Goal: Information Seeking & Learning: Learn about a topic

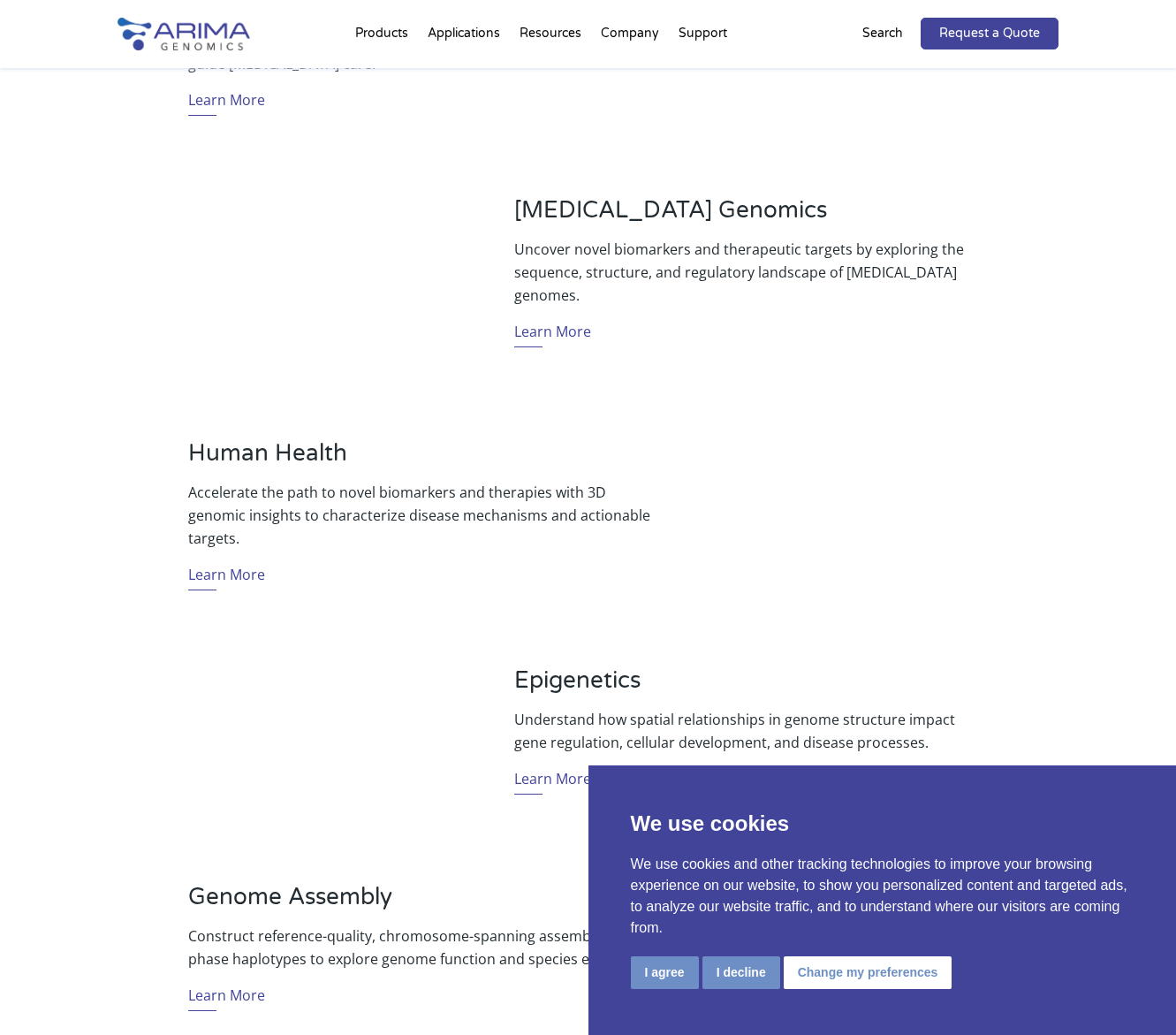
scroll to position [849, 0]
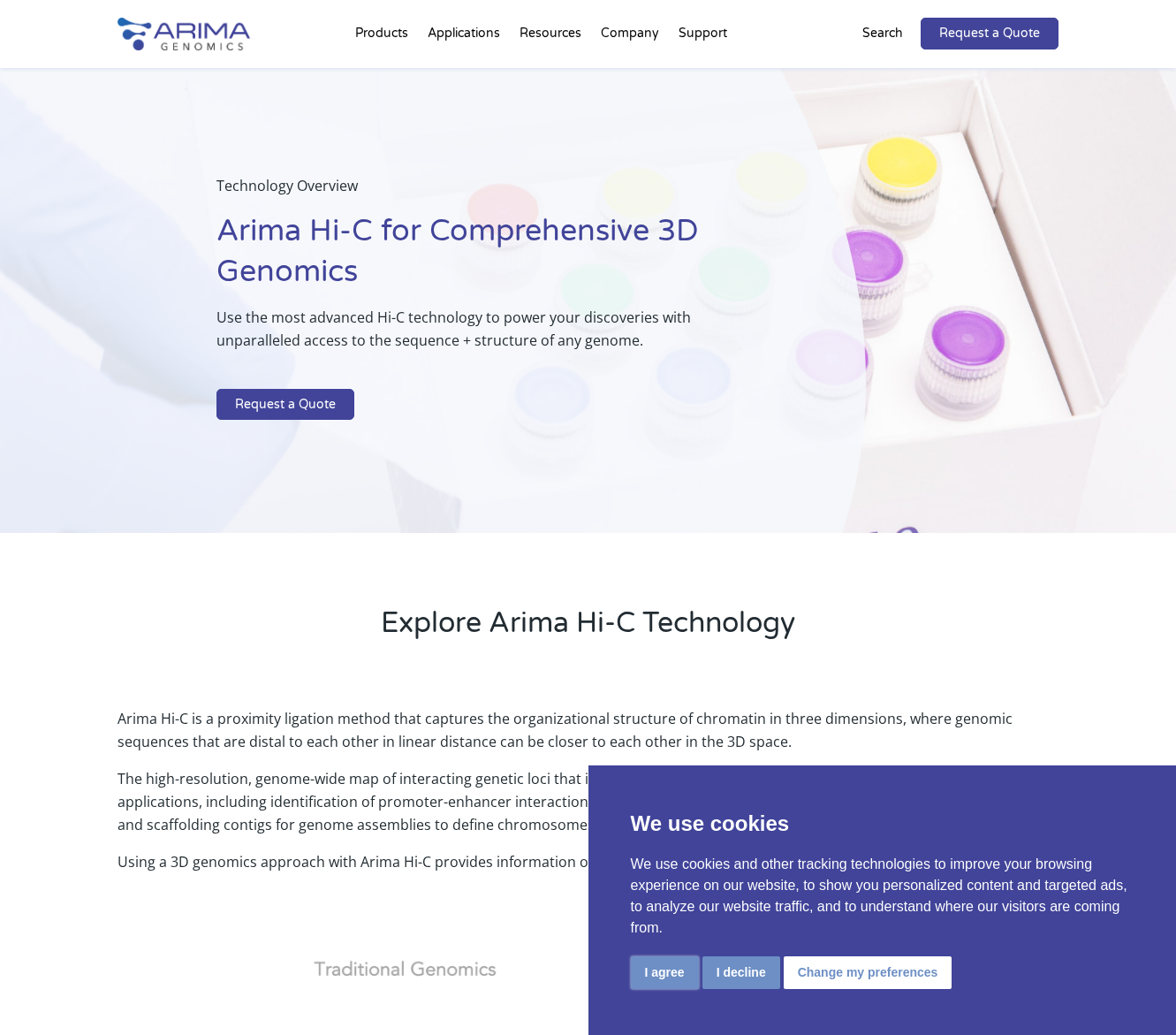
click at [660, 972] on button "I agree" at bounding box center [665, 972] width 68 height 32
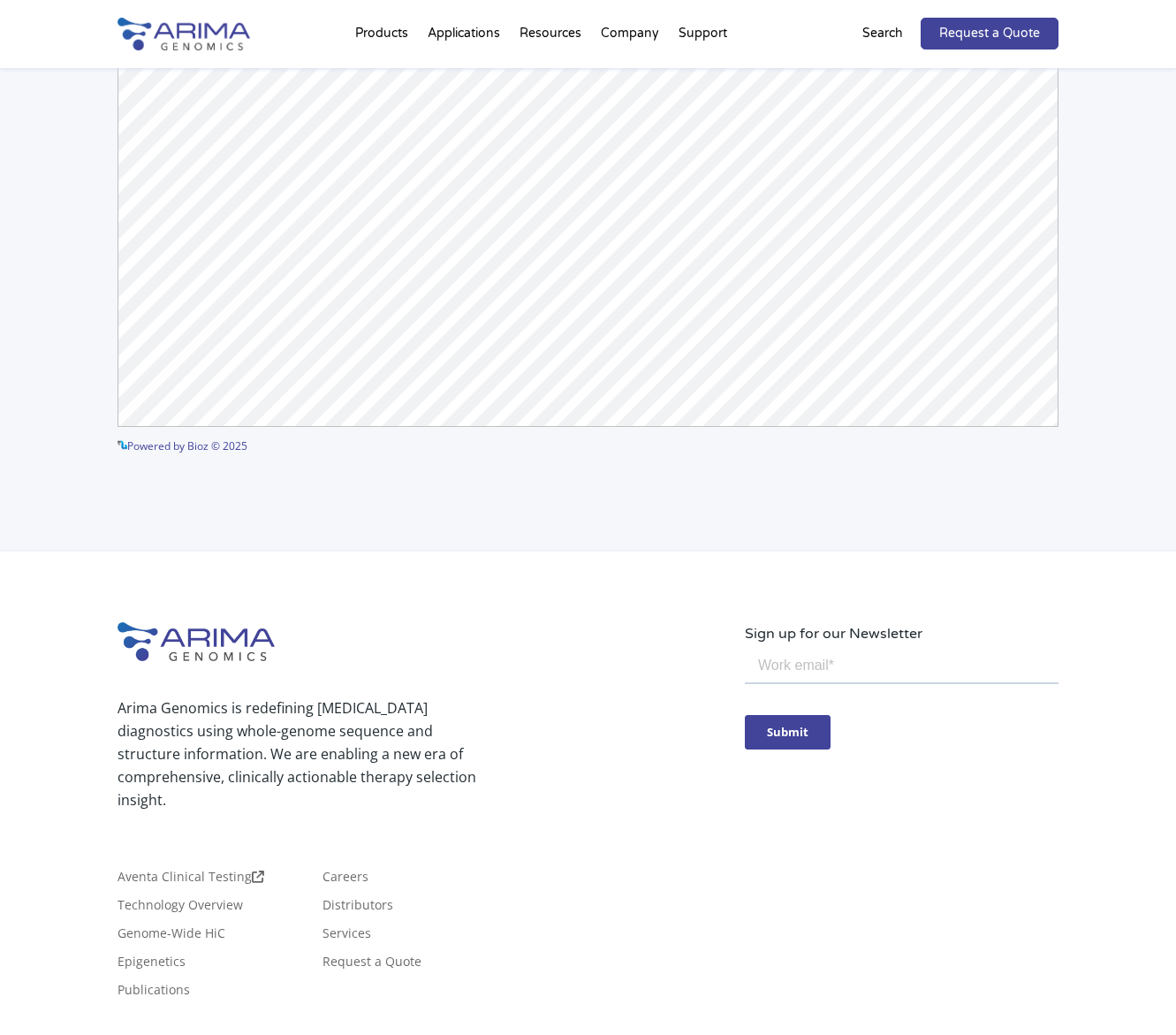
scroll to position [4005, 0]
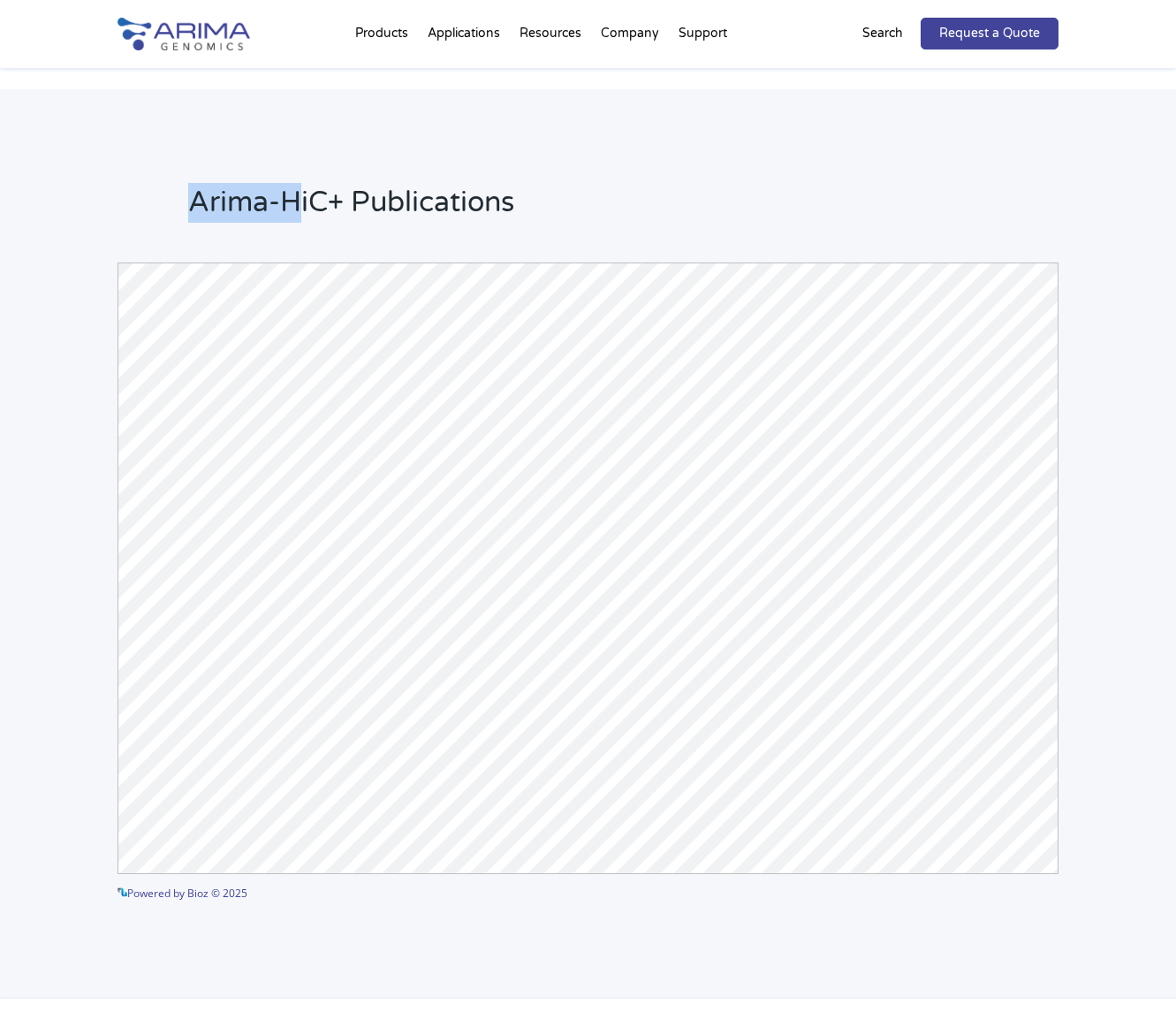
drag, startPoint x: 196, startPoint y: 201, endPoint x: 345, endPoint y: 208, distance: 149.2
click at [345, 208] on h2 "Arima-HiC+ Publications" at bounding box center [623, 209] width 870 height 53
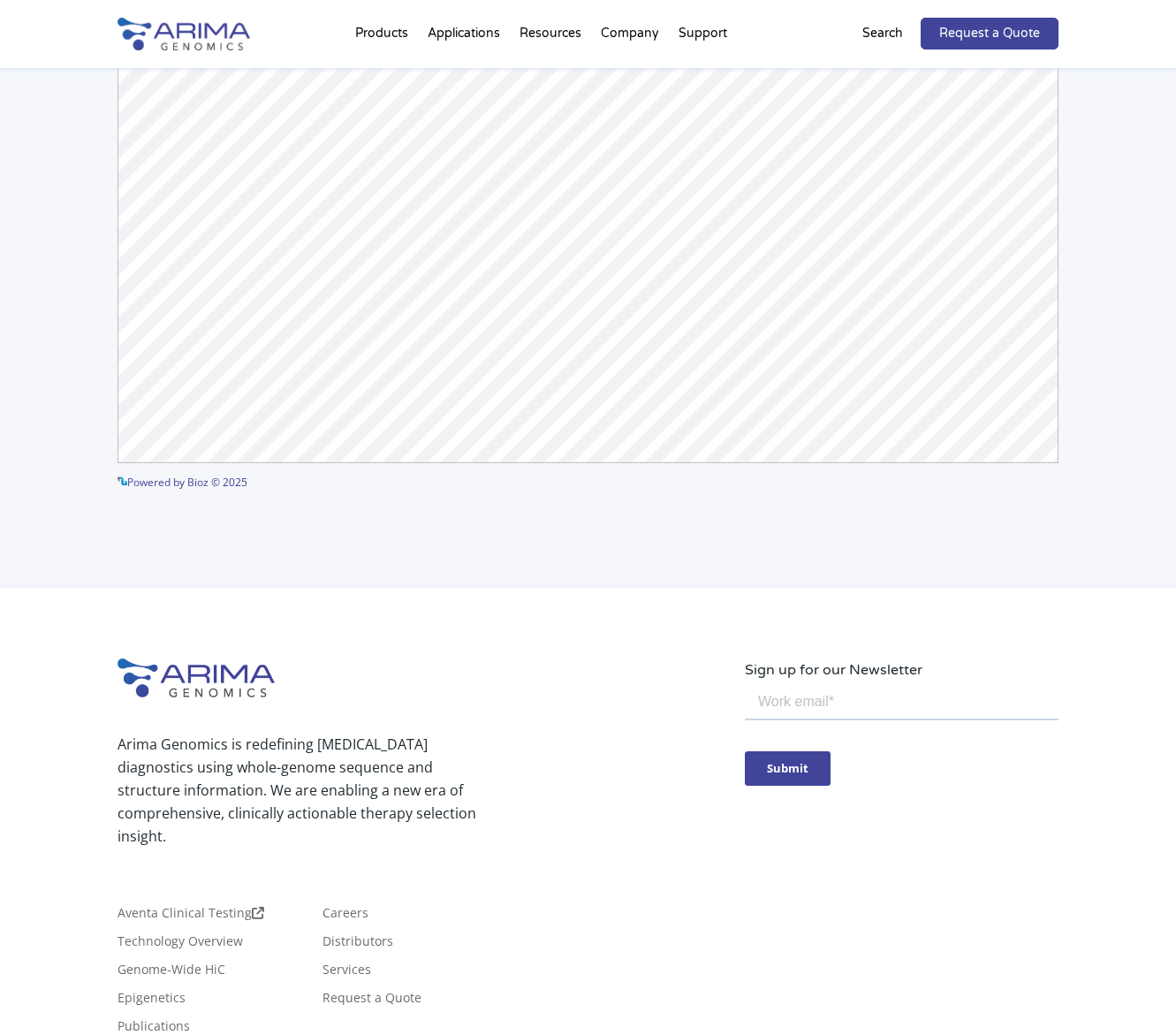
scroll to position [4560, 0]
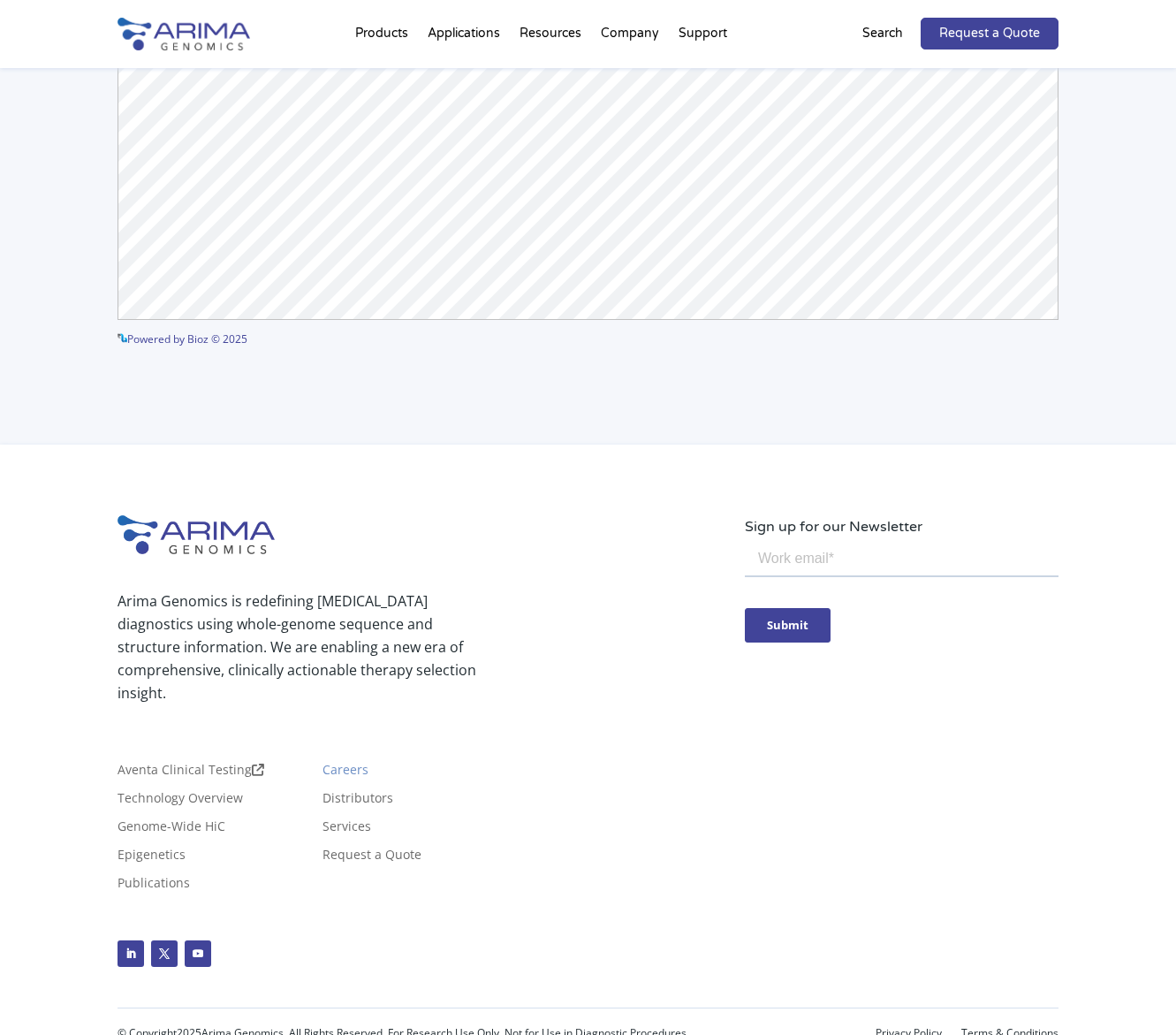
click at [339, 773] on link "Careers" at bounding box center [345, 773] width 46 height 20
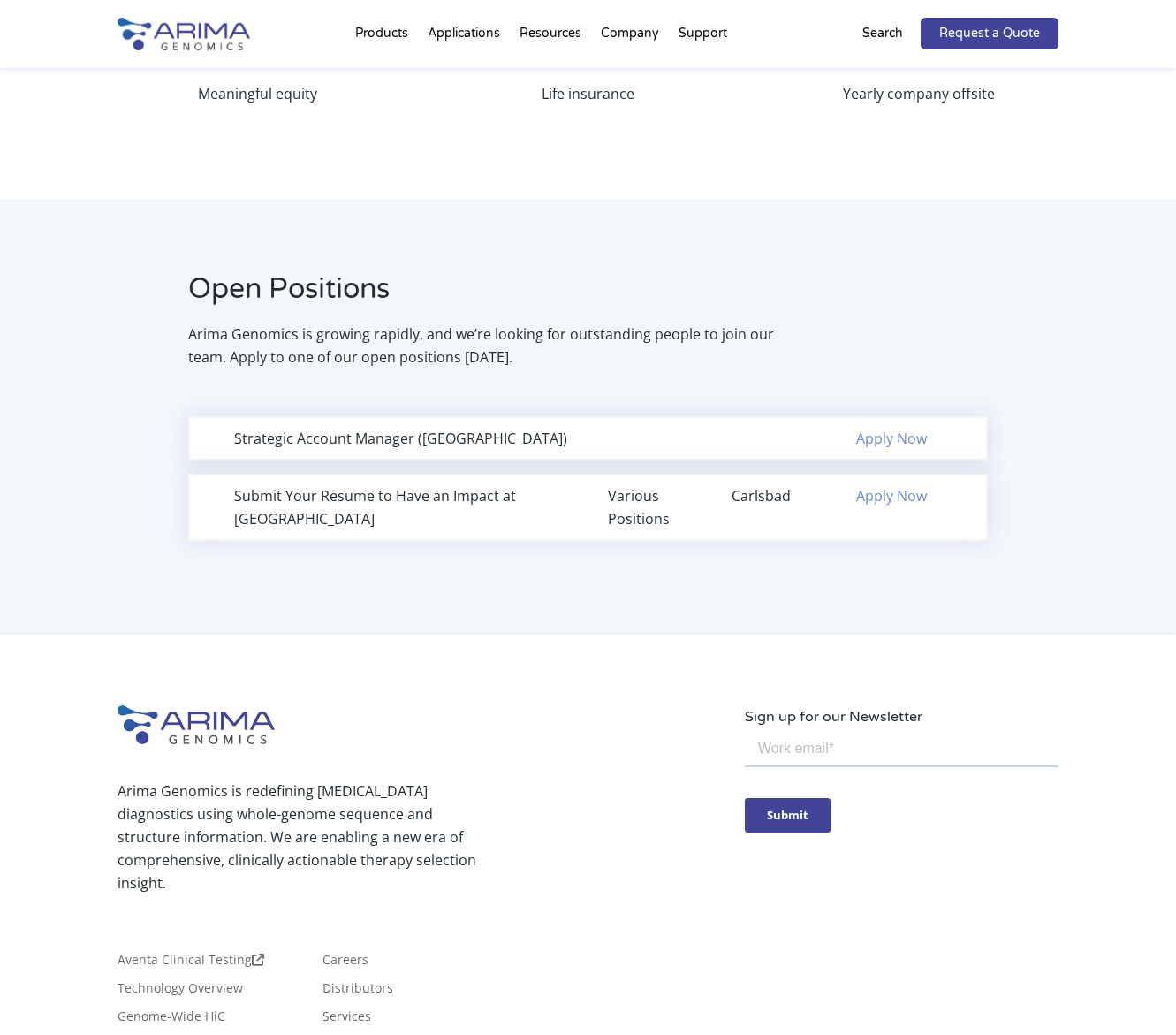
scroll to position [989, 0]
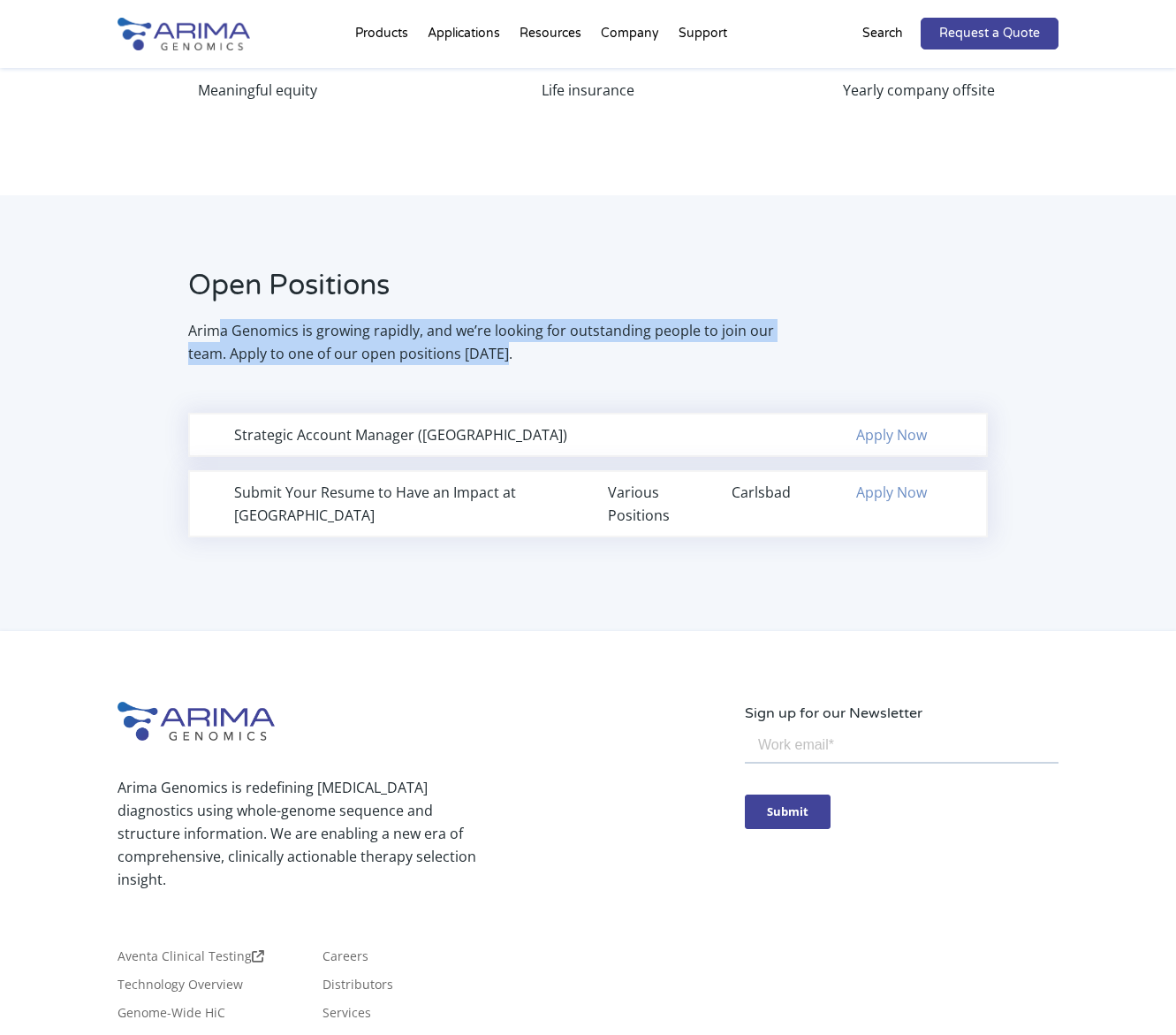
drag, startPoint x: 316, startPoint y: 330, endPoint x: 534, endPoint y: 368, distance: 221.3
click at [534, 368] on div "Open Positions Arima Genomics is growing rapidly, and we’re looking for outstan…" at bounding box center [588, 327] width 942 height 123
drag, startPoint x: 534, startPoint y: 368, endPoint x: 124, endPoint y: 309, distance: 414.2
click at [124, 309] on div "Open Positions Arima Genomics is growing rapidly, and we’re looking for outstan…" at bounding box center [588, 327] width 942 height 123
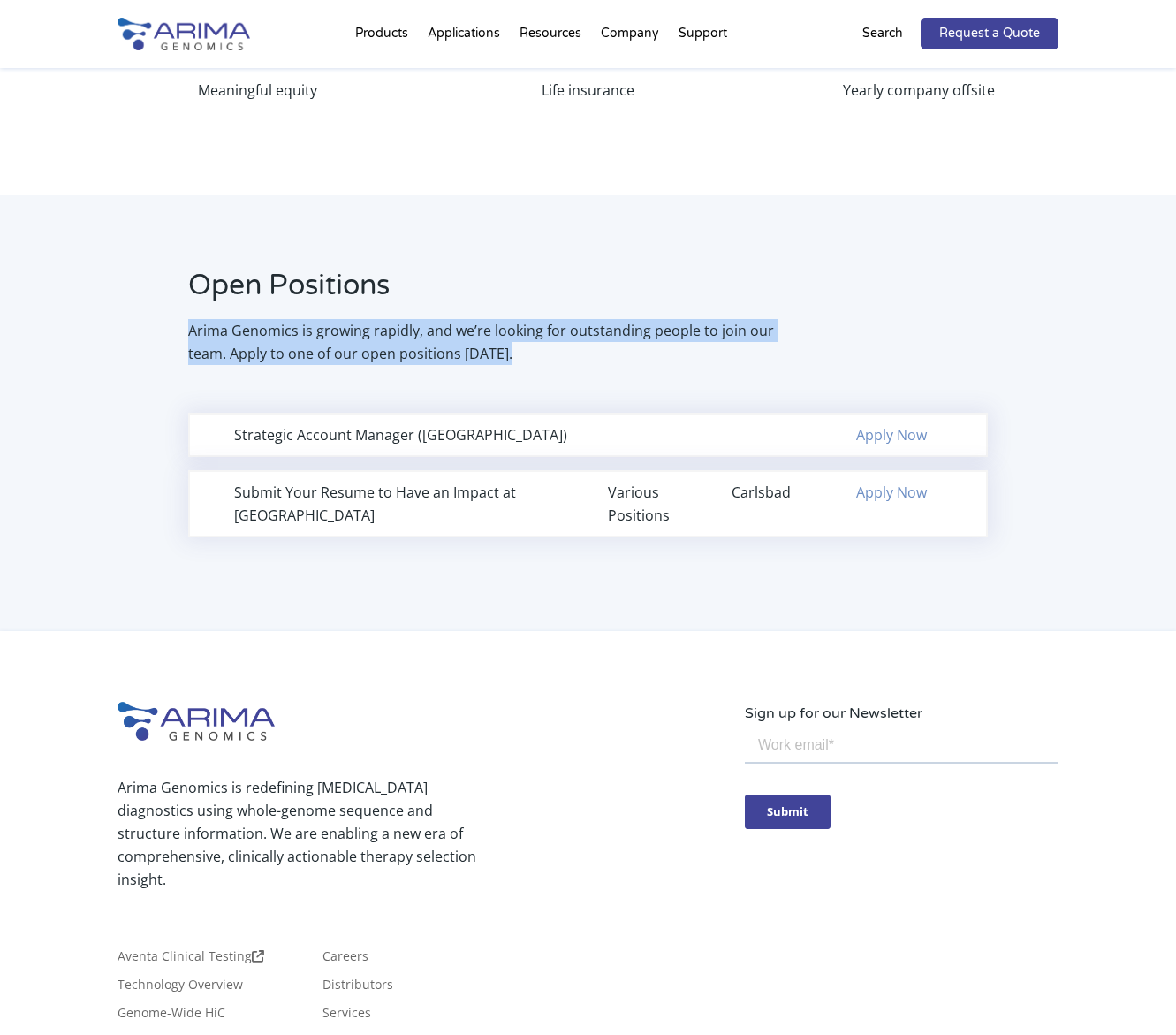
click at [124, 309] on div "Open Positions Arima Genomics is growing rapidly, and we’re looking for outstan…" at bounding box center [463, 314] width 693 height 99
drag, startPoint x: 124, startPoint y: 309, endPoint x: 450, endPoint y: 379, distance: 333.4
click at [448, 379] on div "Open Positions Arima Genomics is growing rapidly, and we’re looking for outstan…" at bounding box center [588, 327] width 942 height 123
click at [450, 379] on div "Open Positions Arima Genomics is growing rapidly, and we’re looking for outstan…" at bounding box center [588, 327] width 942 height 123
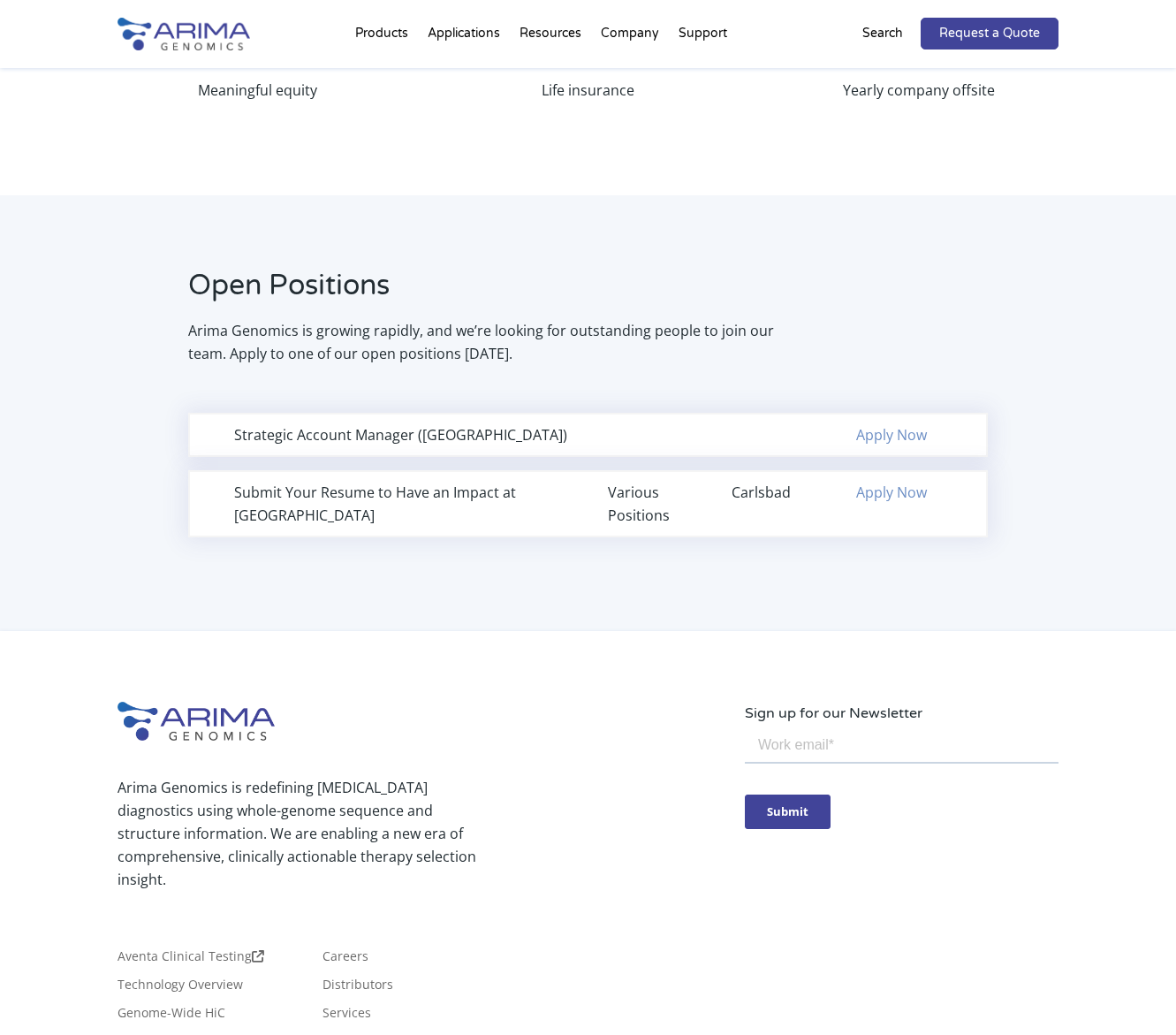
click at [776, 497] on div "Carlsbad" at bounding box center [775, 492] width 86 height 23
click at [767, 499] on div "Carlsbad" at bounding box center [775, 492] width 86 height 23
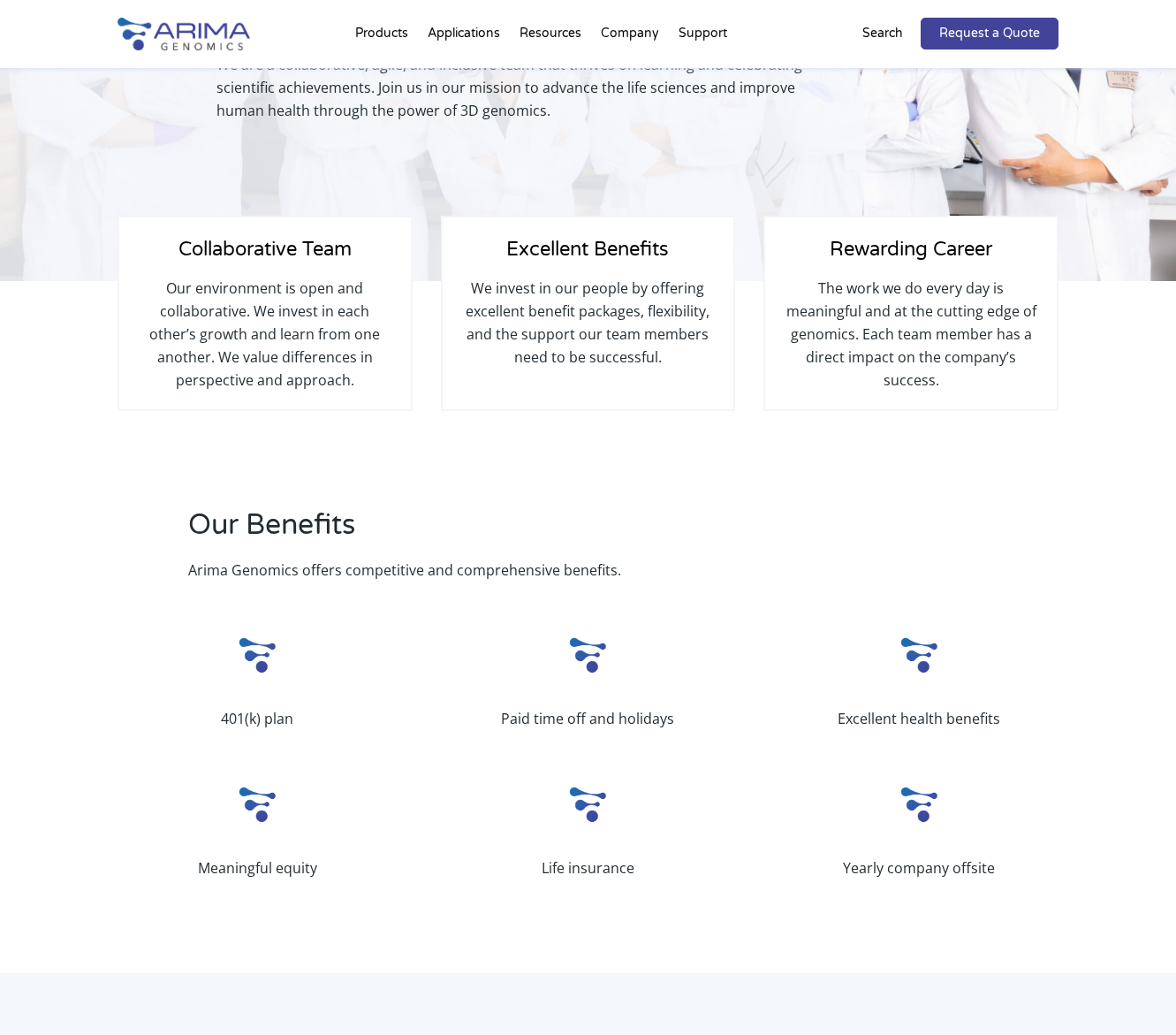
scroll to position [0, 0]
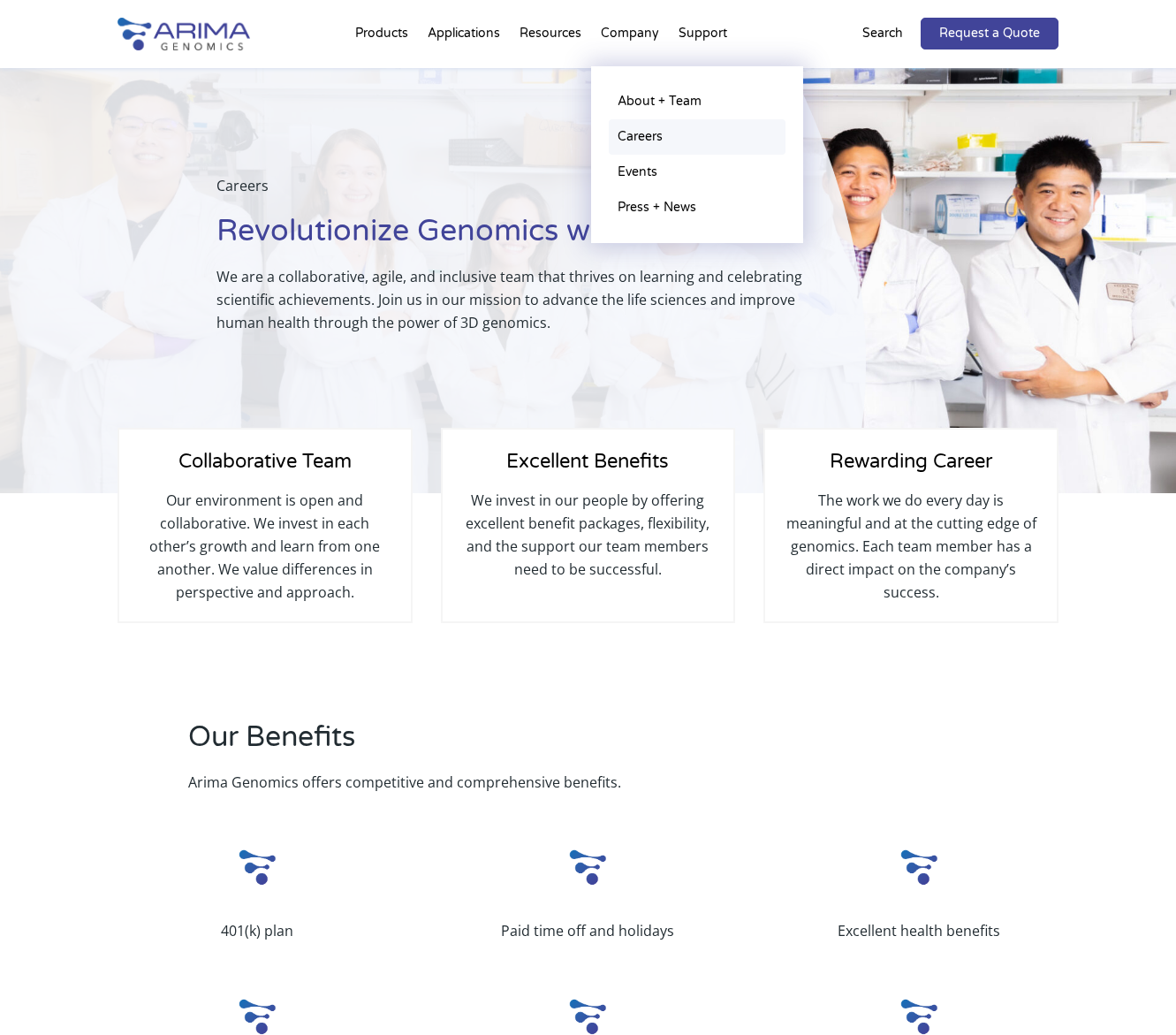
click at [640, 129] on link "Careers" at bounding box center [696, 137] width 177 height 35
click at [631, 98] on link "About + Team" at bounding box center [696, 102] width 177 height 35
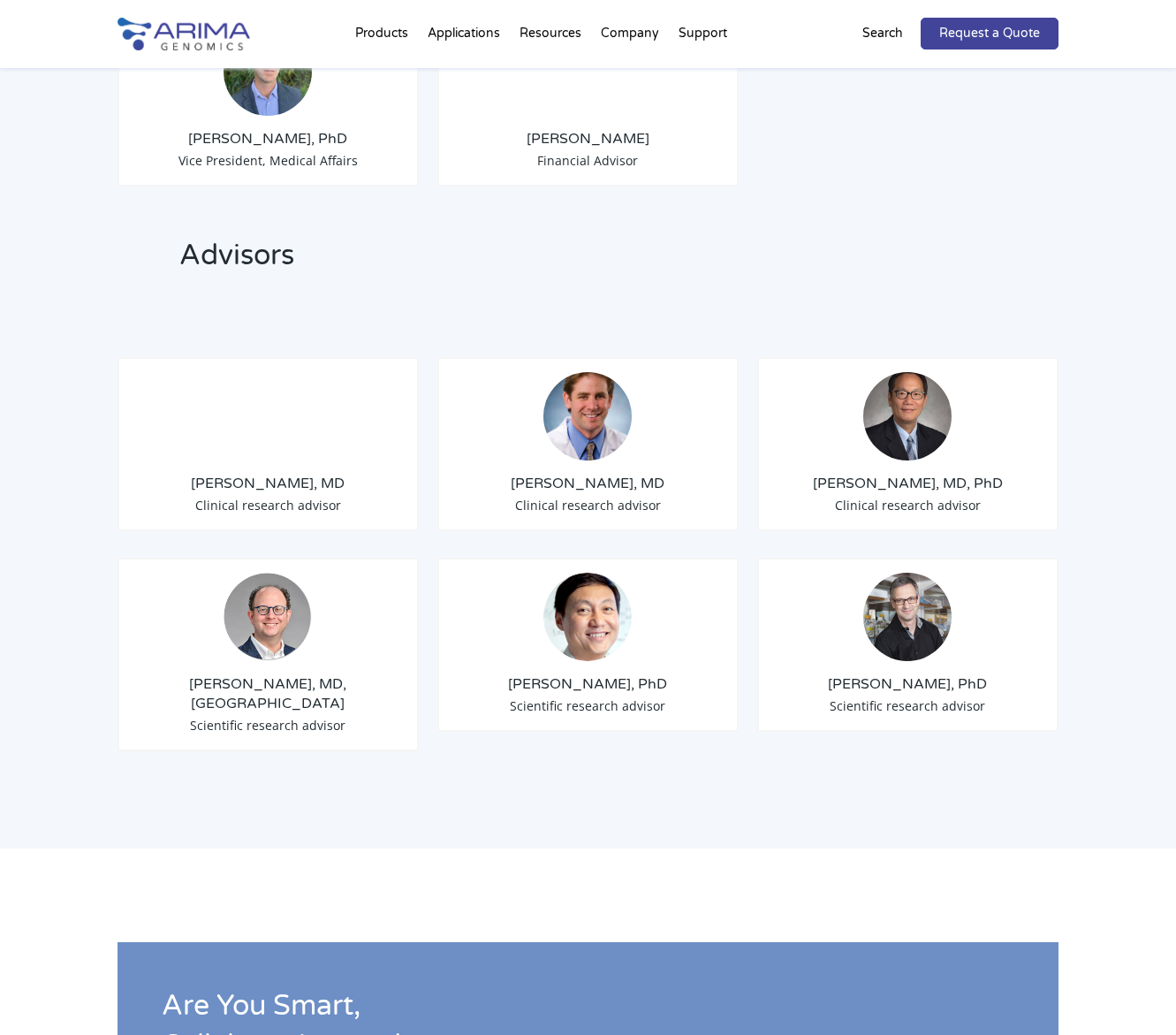
scroll to position [1908, 0]
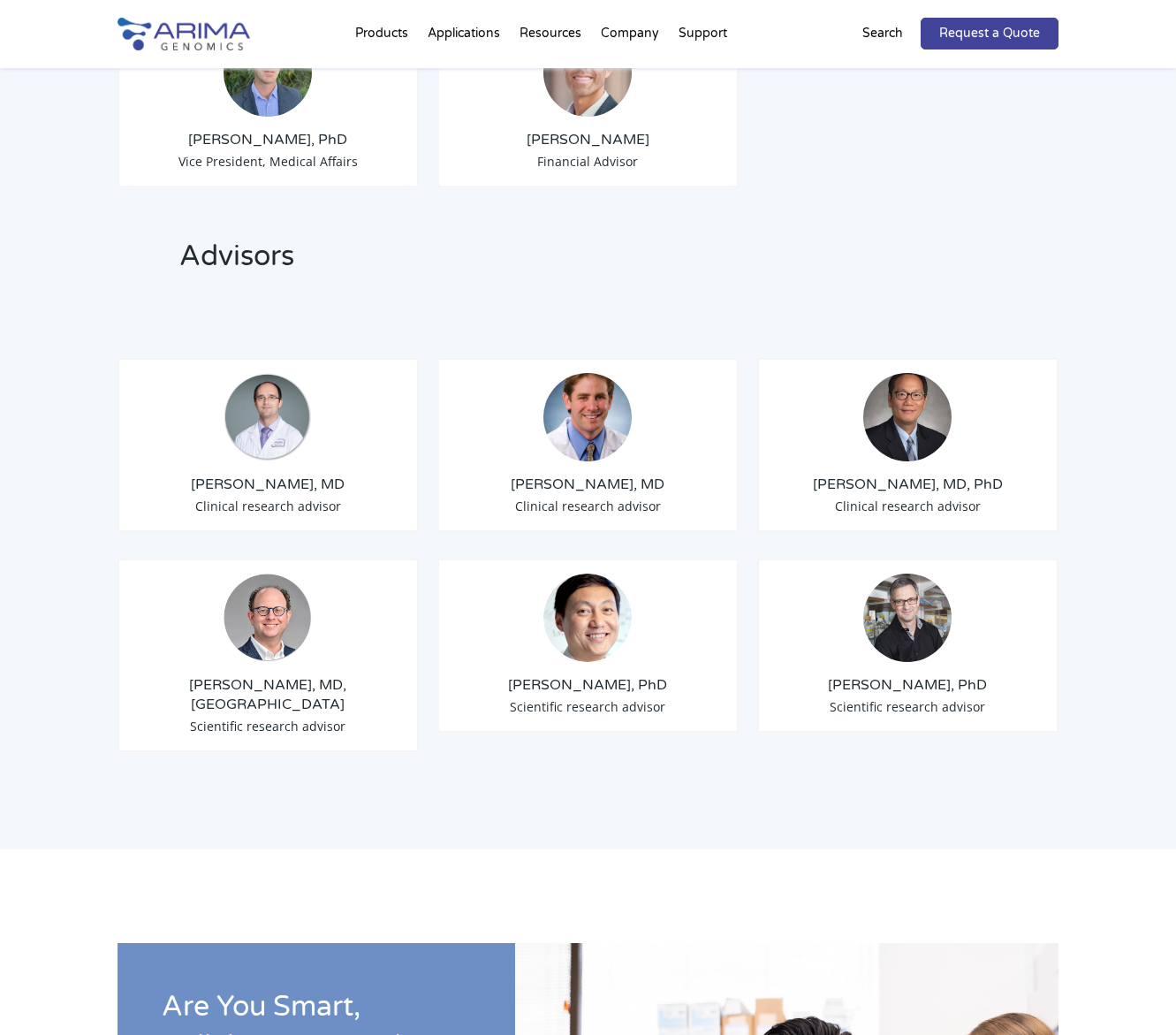
click at [295, 590] on img at bounding box center [268, 617] width 88 height 88
click at [588, 579] on img at bounding box center [587, 617] width 88 height 88
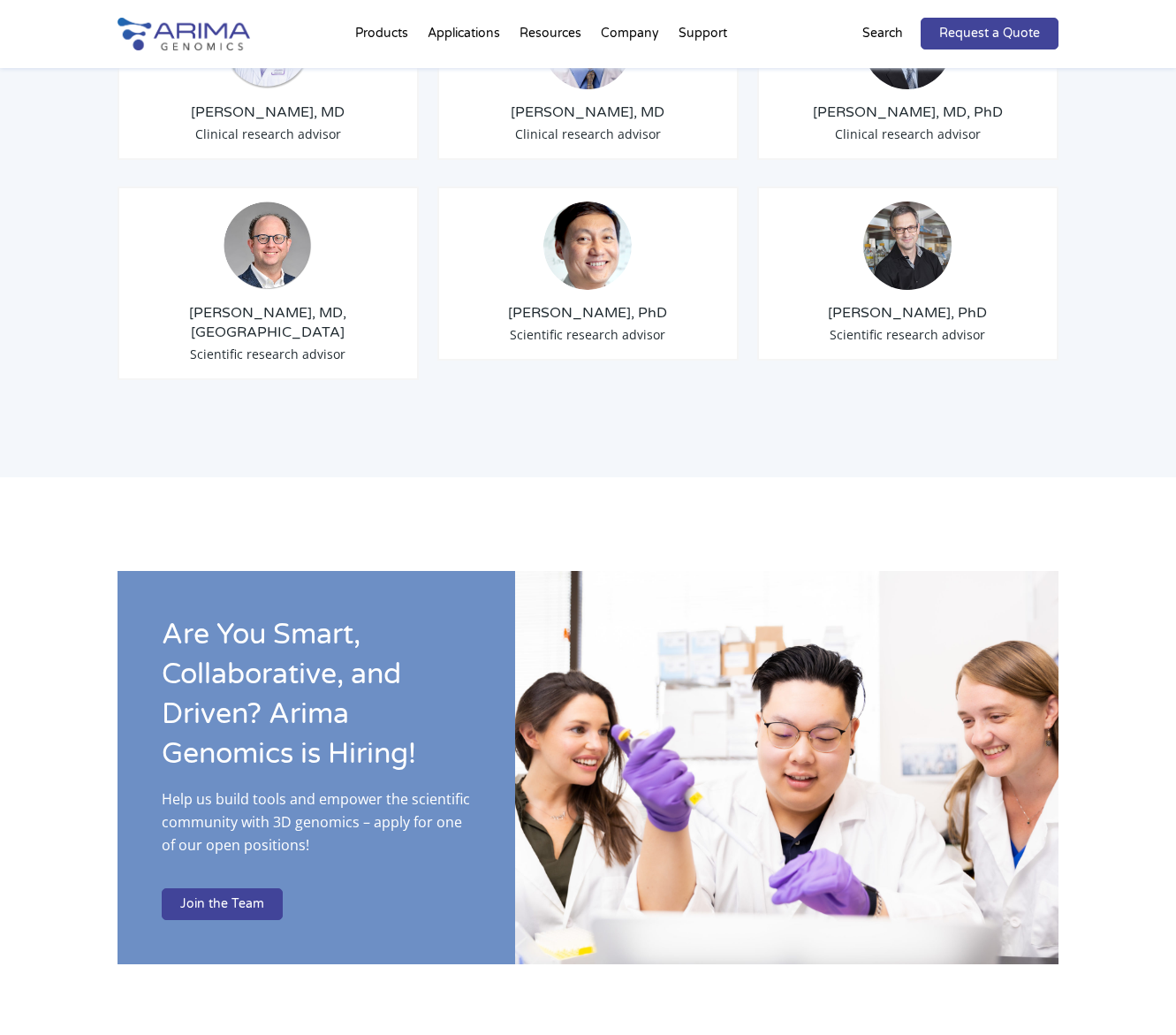
scroll to position [2287, 0]
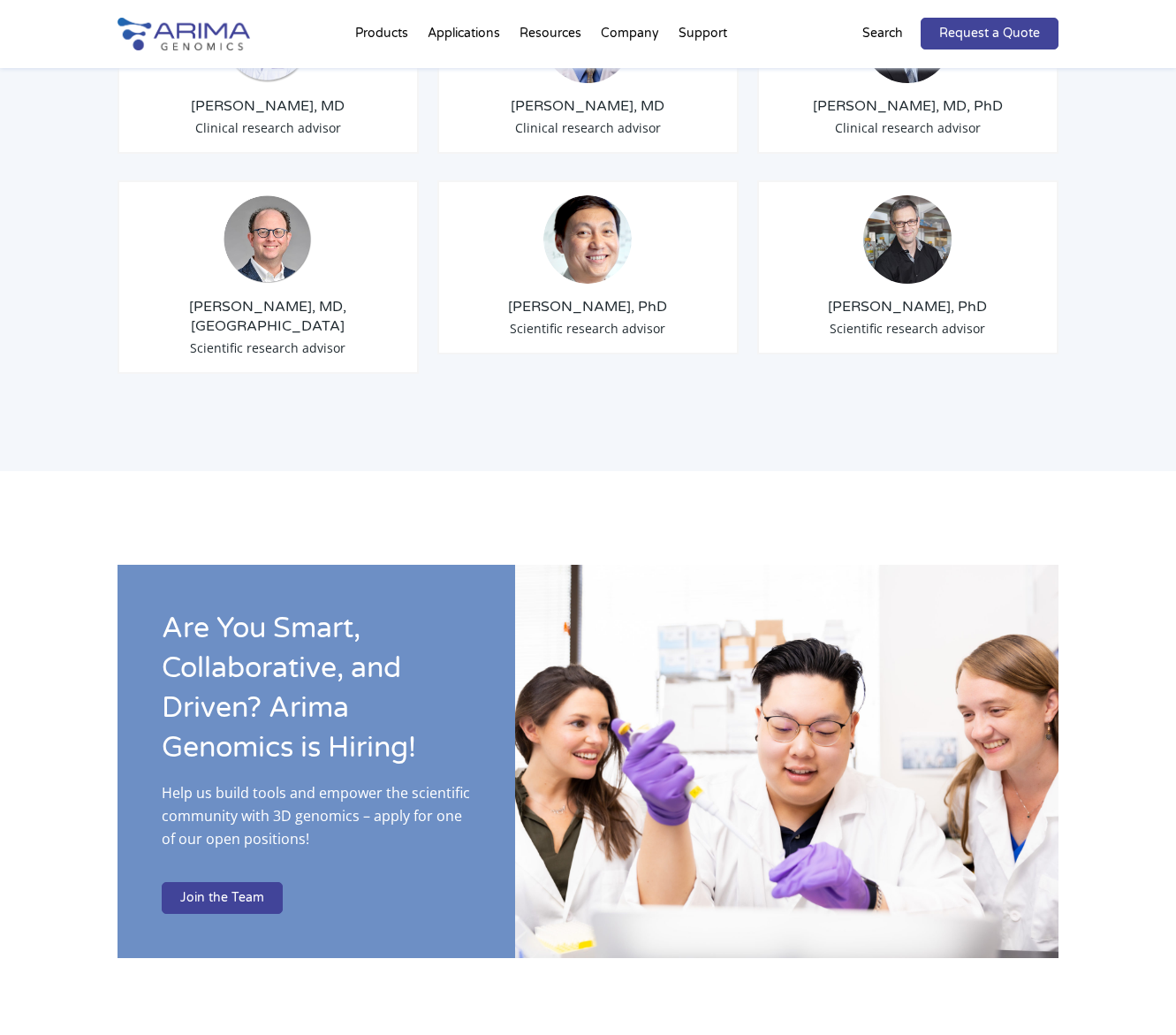
click at [257, 877] on div "Are You Smart, Collaborative, and Driven? Arima Genomics is Hiring! Help us bui…" at bounding box center [315, 761] width 398 height 393
click at [255, 882] on link "Join the Team" at bounding box center [223, 897] width 121 height 32
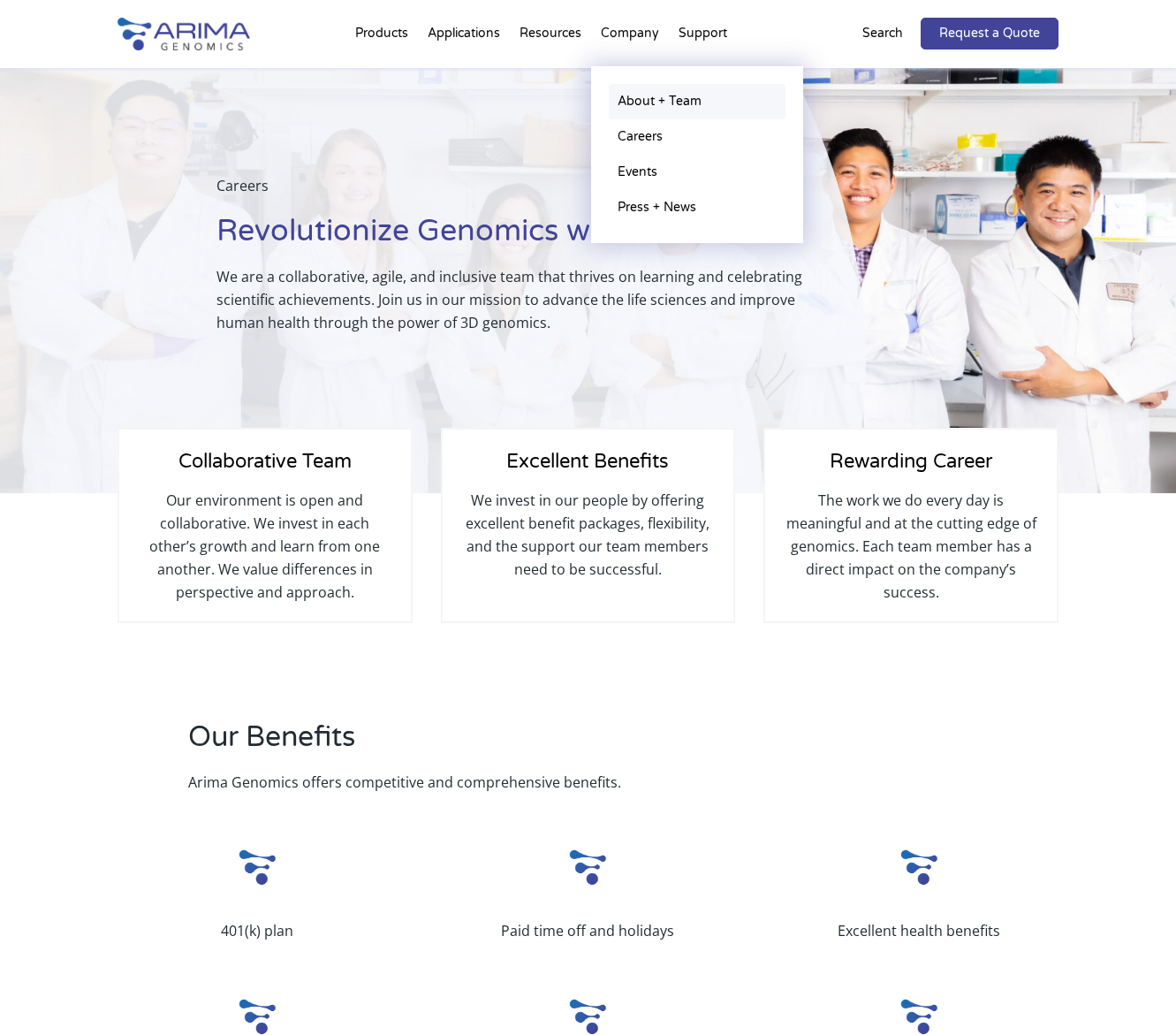
click at [636, 117] on link "About + Team" at bounding box center [696, 102] width 177 height 35
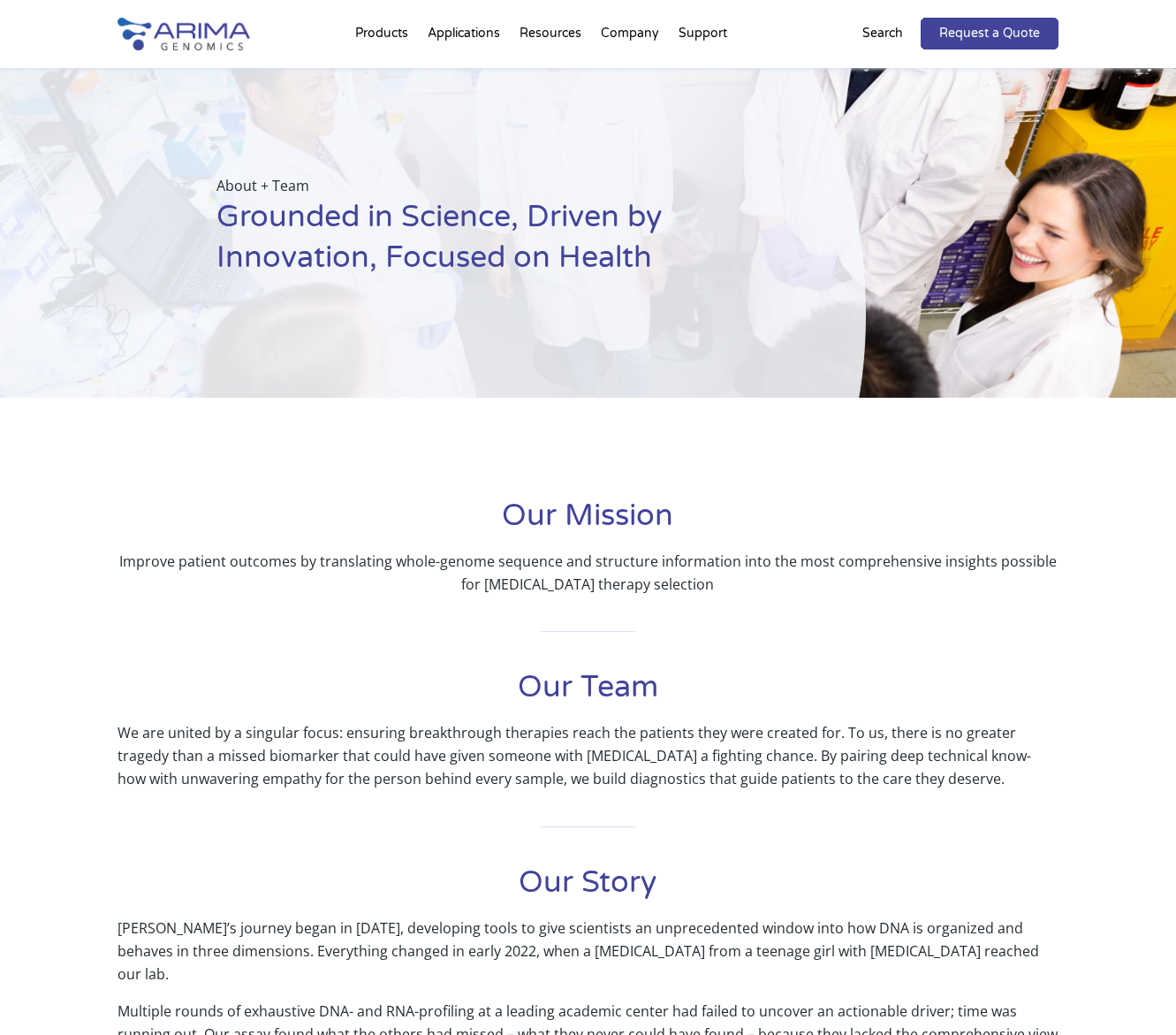
click at [203, 35] on img at bounding box center [184, 33] width 133 height 32
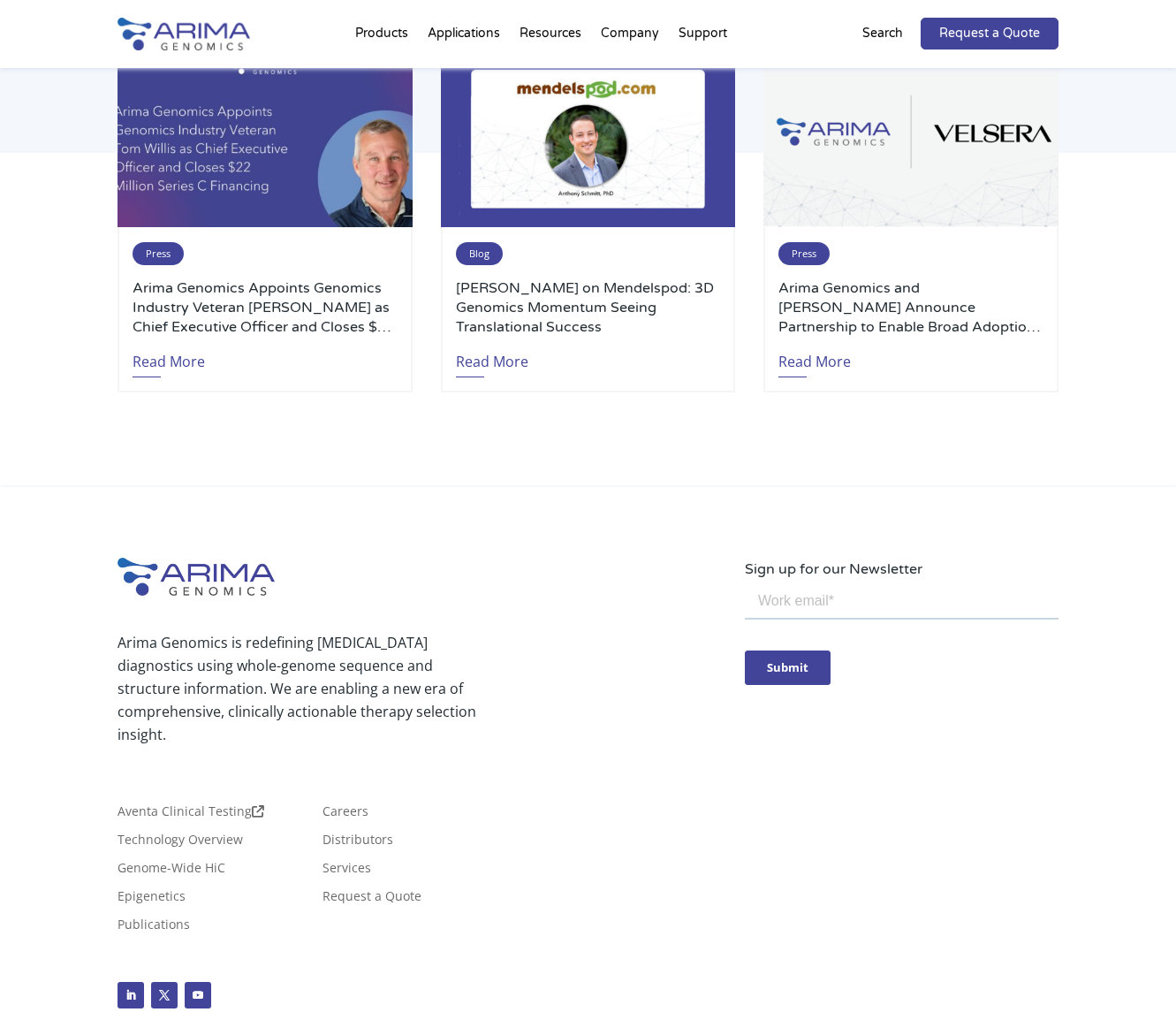
scroll to position [3852, 0]
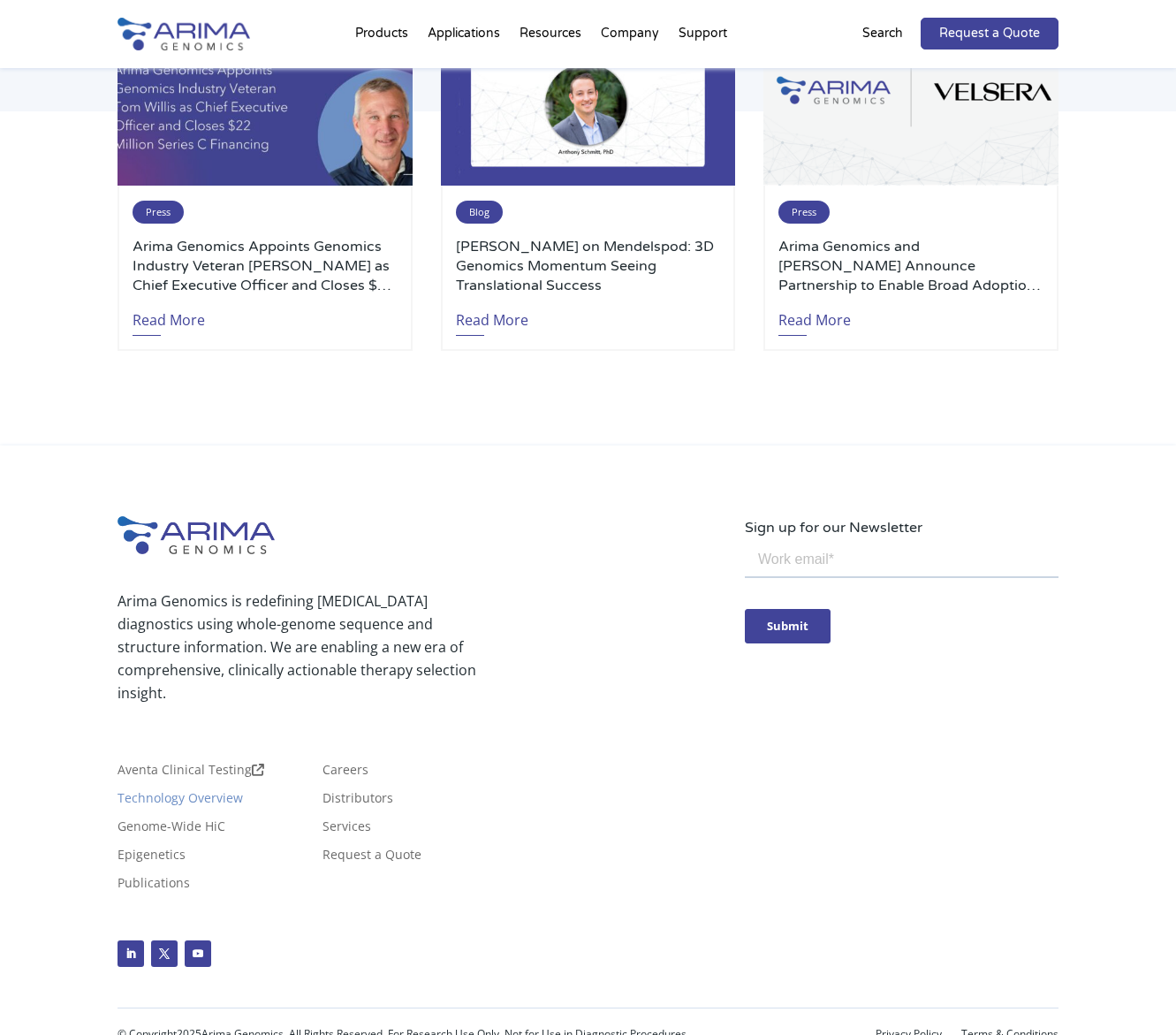
click at [167, 792] on link "Technology Overview" at bounding box center [180, 802] width 125 height 20
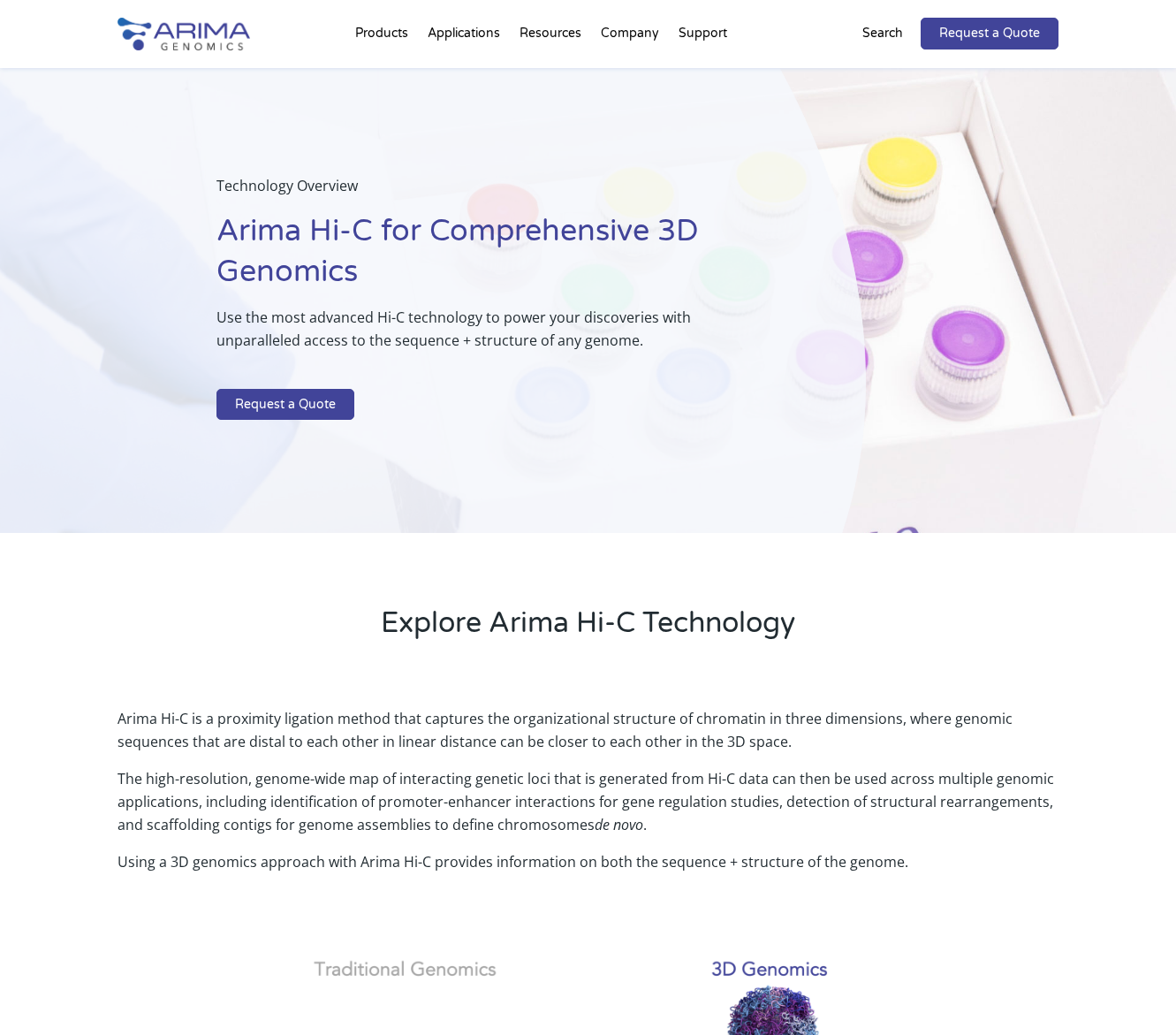
click at [213, 55] on div at bounding box center [184, 34] width 133 height 68
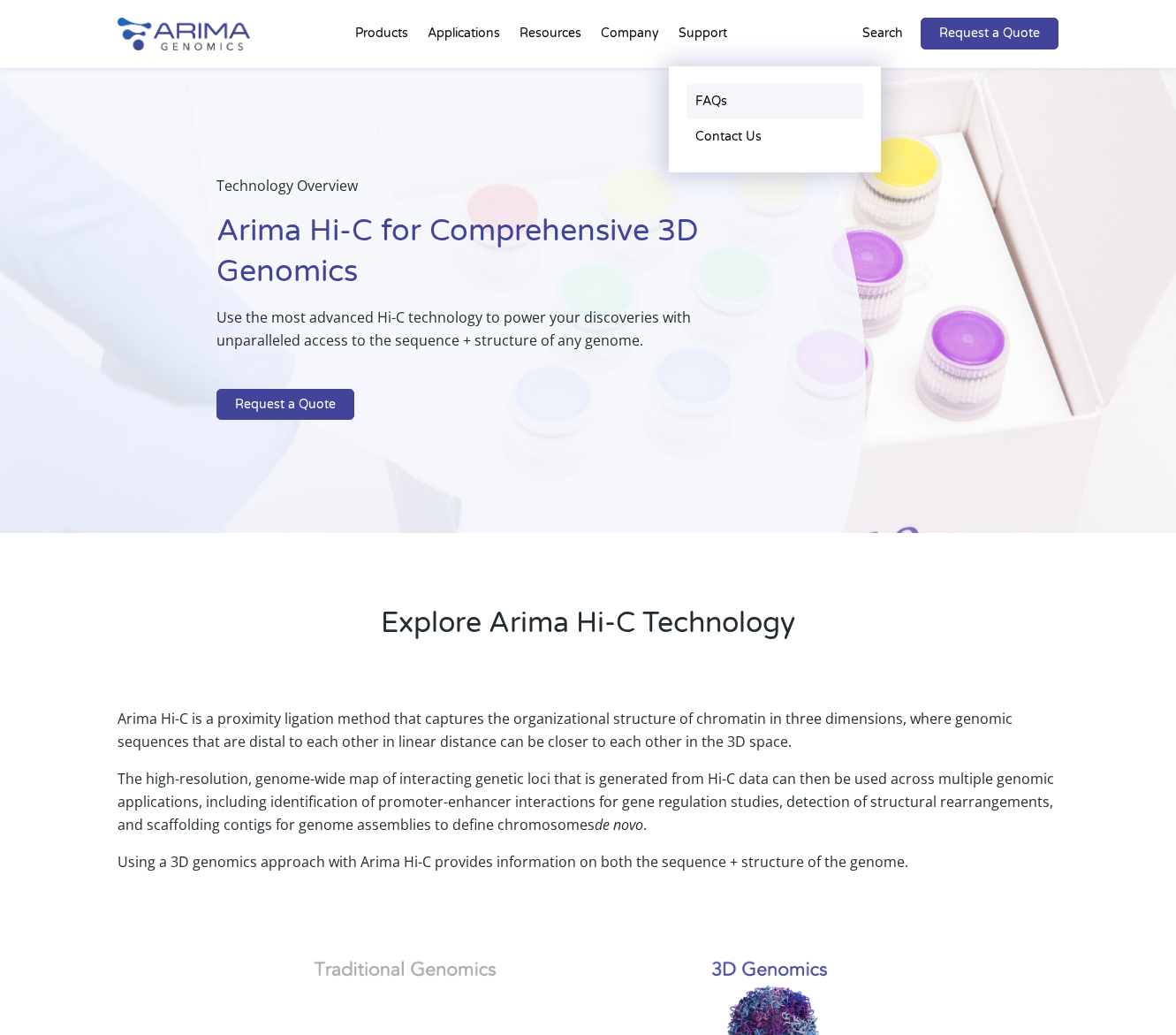
click at [714, 114] on link "FAQs" at bounding box center [775, 102] width 177 height 35
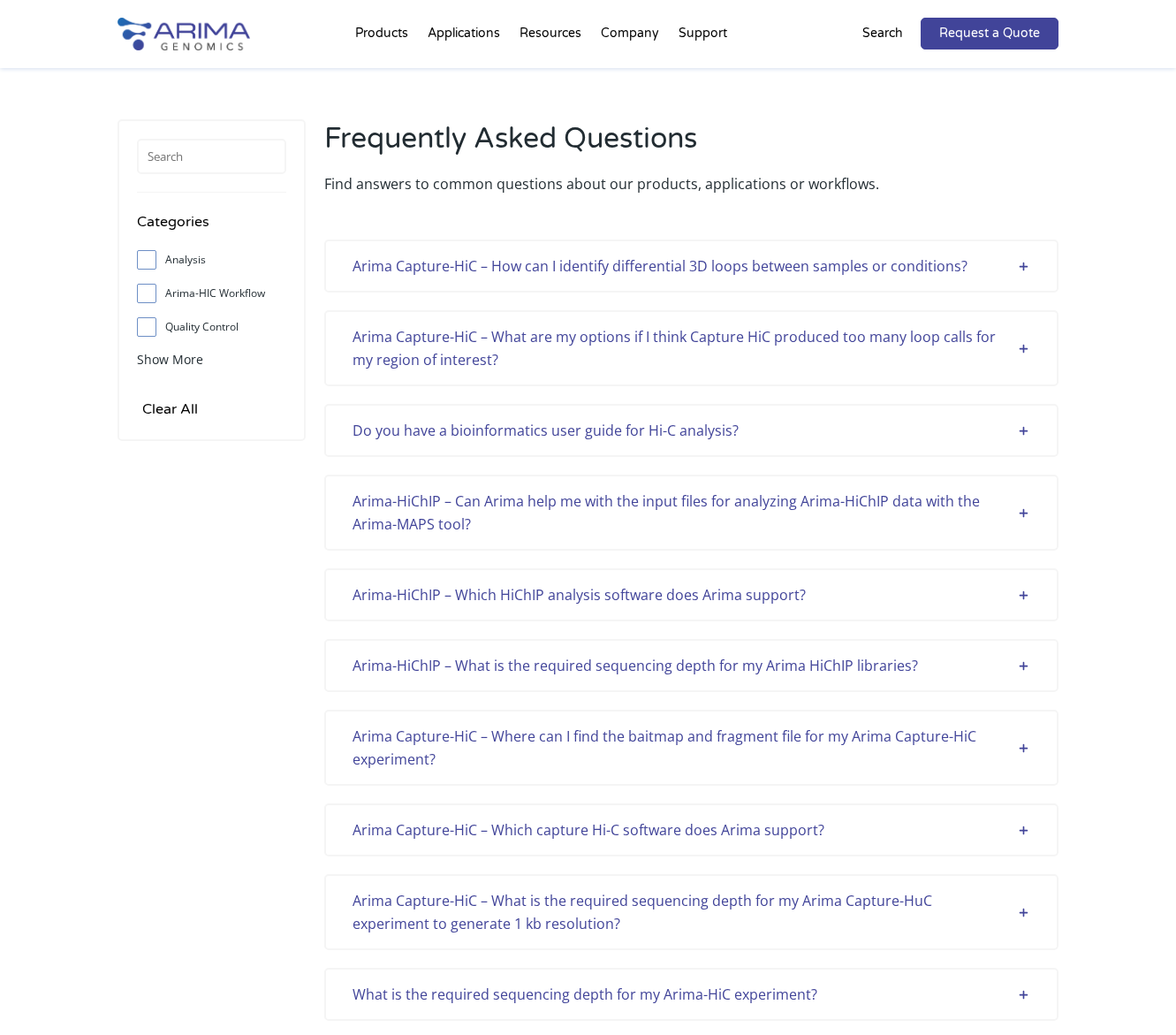
click at [637, 259] on div "Arima Capture-HiC – How can I identify differential 3D loops between samples or…" at bounding box center [692, 267] width 678 height 23
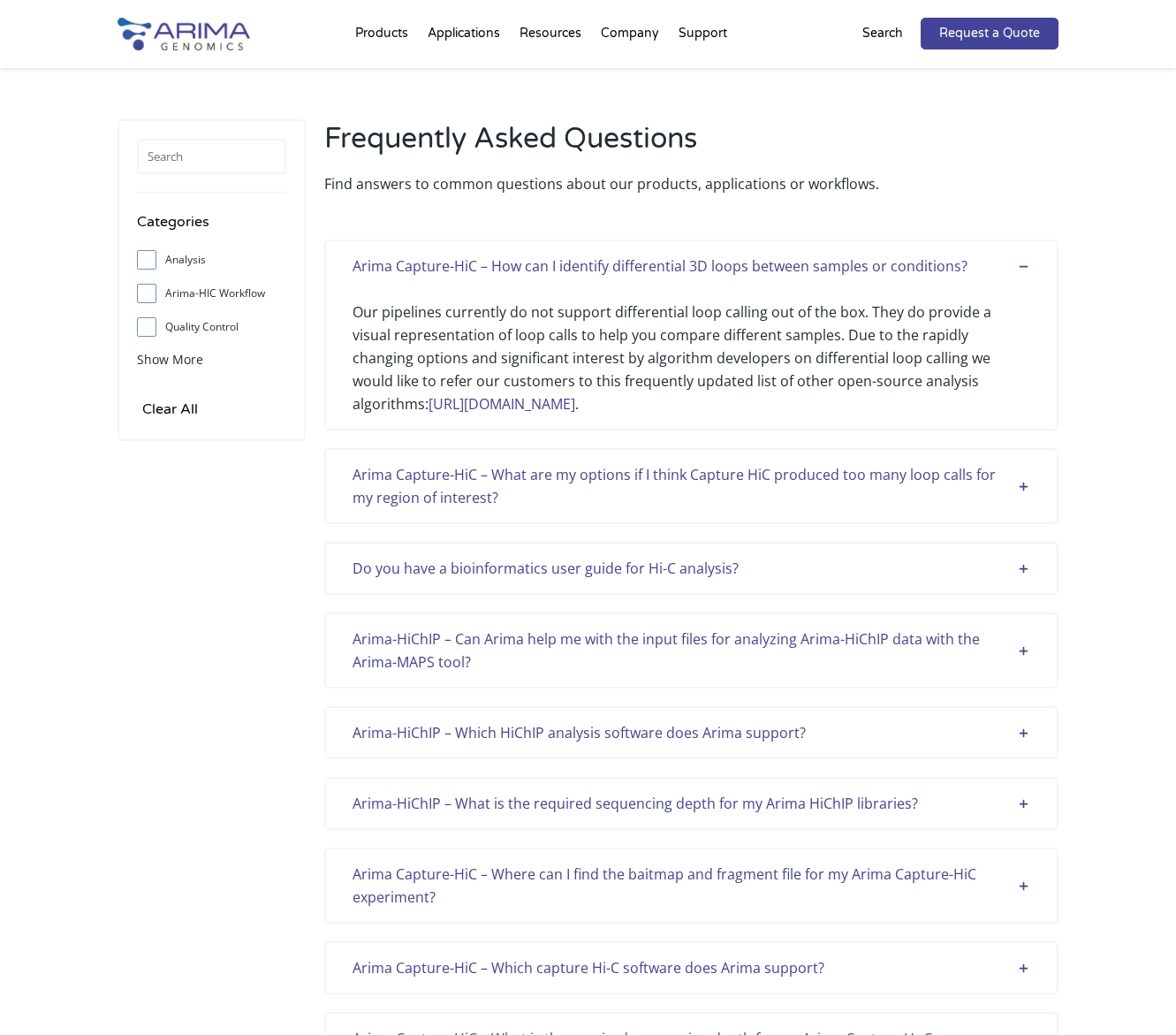
click at [637, 259] on div "Arima Capture-HiC – How can I identify differential 3D loops between samples or…" at bounding box center [692, 267] width 678 height 23
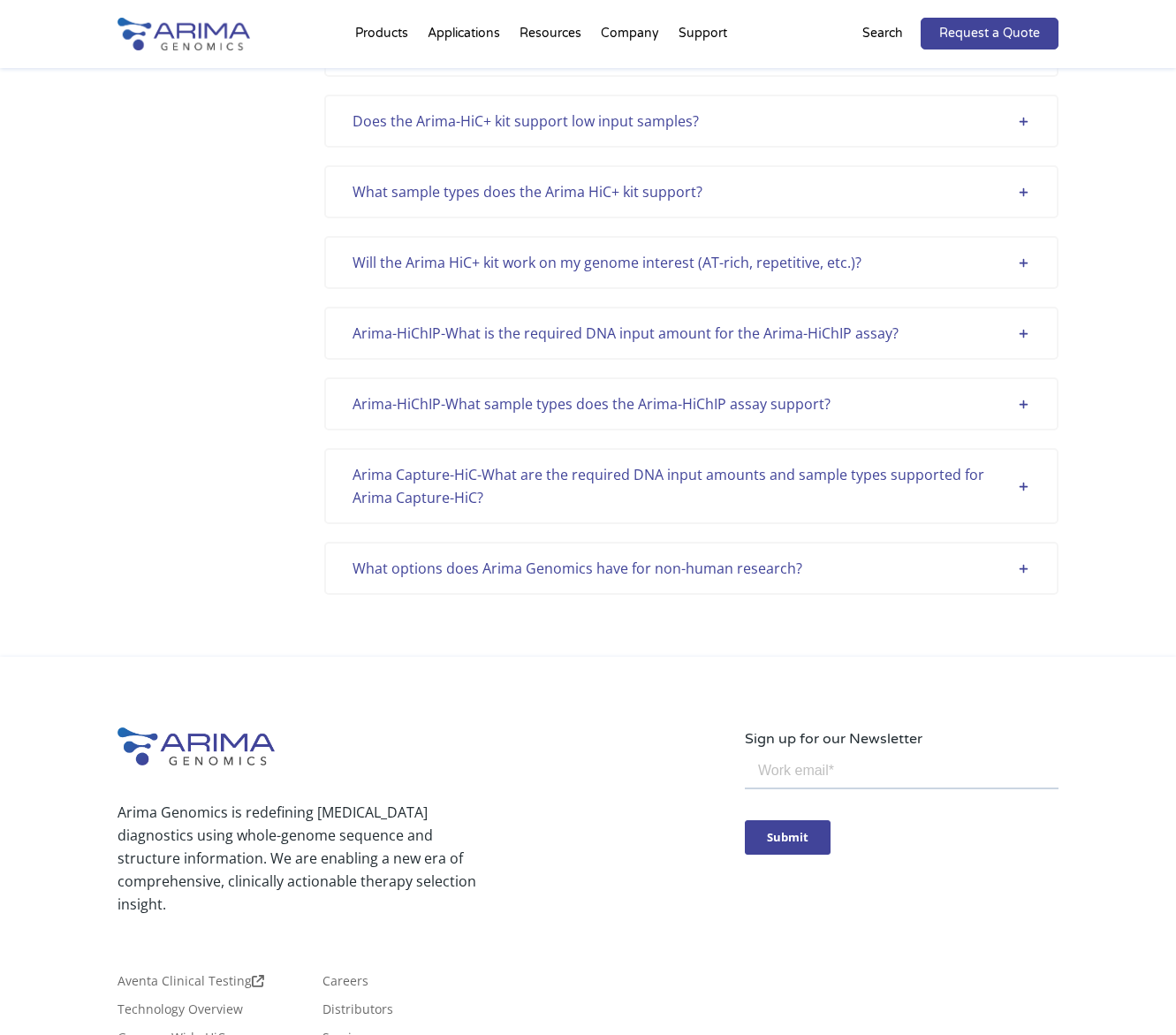
scroll to position [4654, 0]
click at [656, 559] on div "What options does Arima Genomics have for non-human research?" at bounding box center [692, 569] width 678 height 23
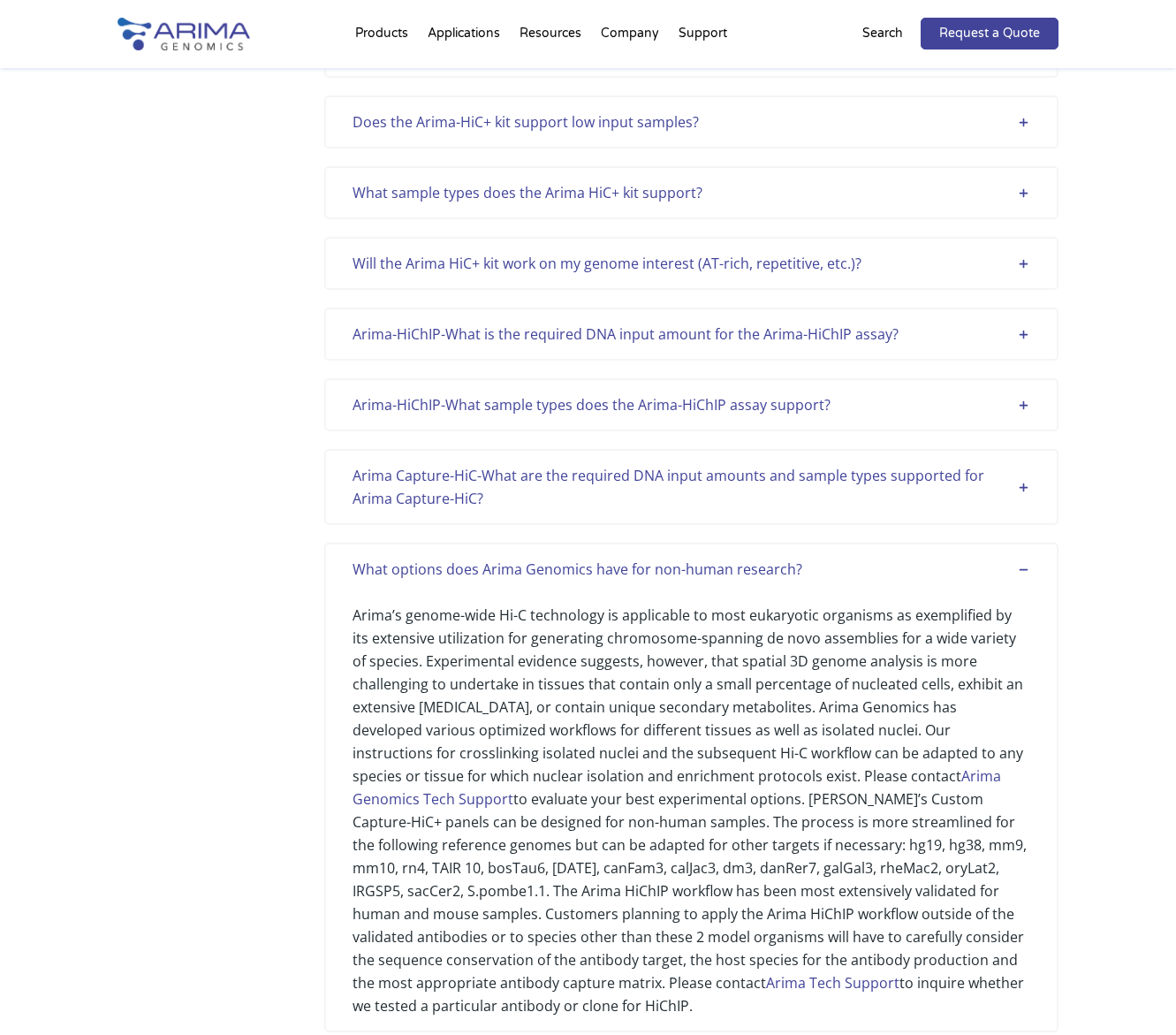
click at [656, 559] on div "What options does Arima Genomics have for non-human research?" at bounding box center [692, 569] width 678 height 23
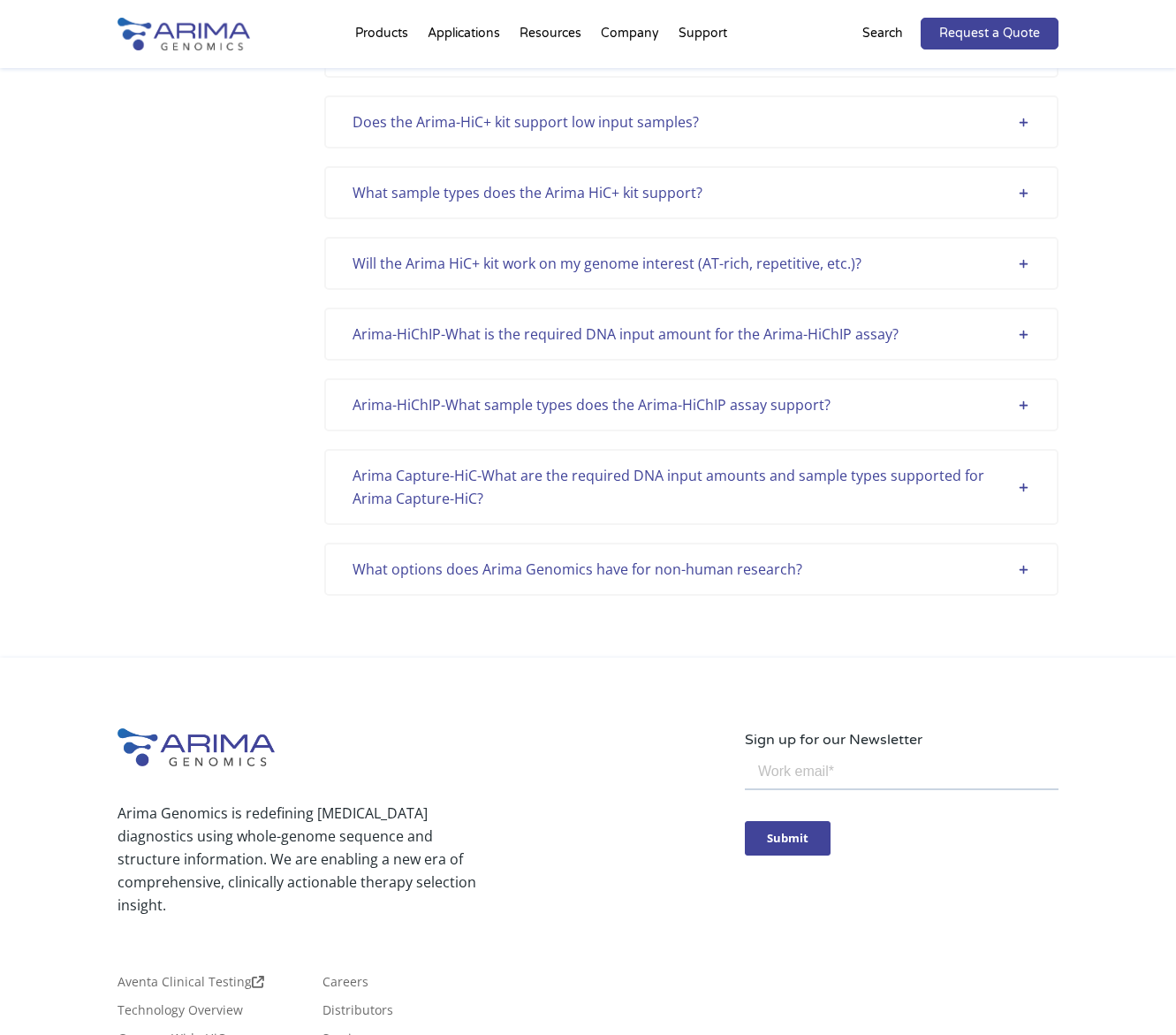
click at [634, 425] on div "Arima-HiChIP-What sample types does the Arima-HiChIP assay support? The Arima-H…" at bounding box center [692, 404] width 735 height 53
click at [632, 413] on div "Arima-HiChIP-What sample types does the Arima-HiChIP assay support?" at bounding box center [692, 405] width 678 height 23
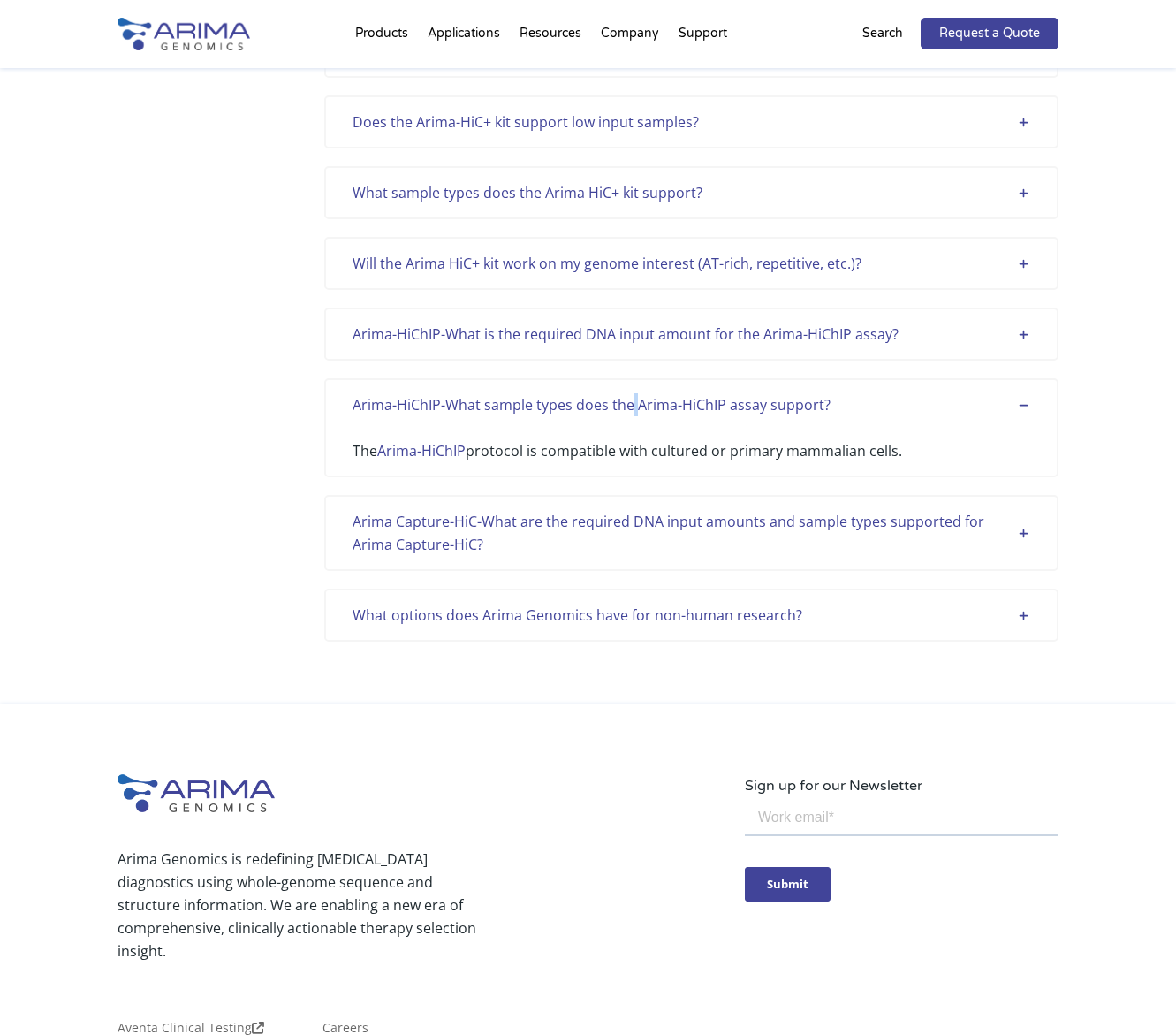
click at [632, 413] on div "Arima-HiChIP-What sample types does the Arima-HiChIP assay support?" at bounding box center [692, 405] width 678 height 23
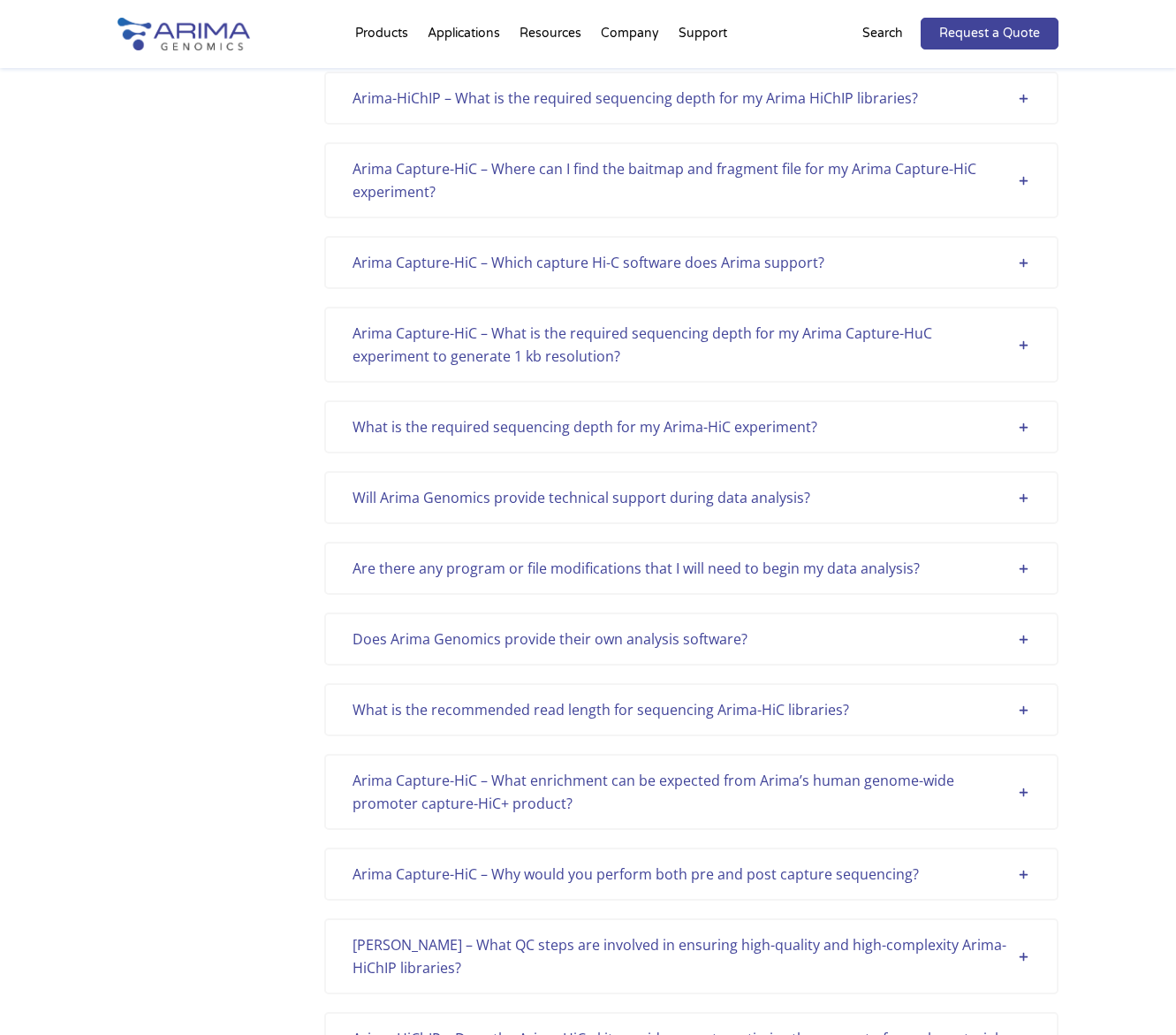
scroll to position [0, 0]
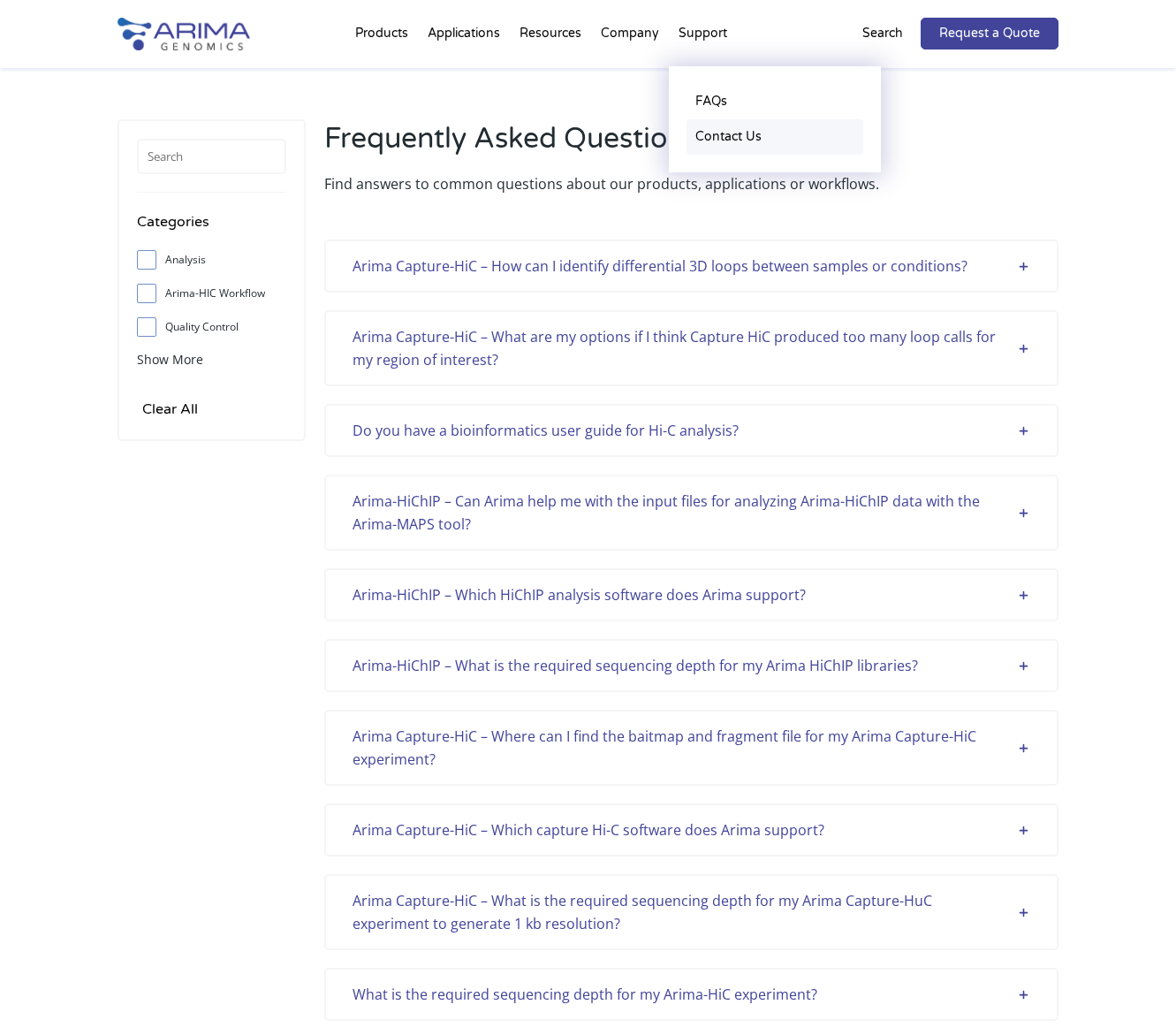
click at [720, 135] on link "Contact Us" at bounding box center [775, 137] width 177 height 35
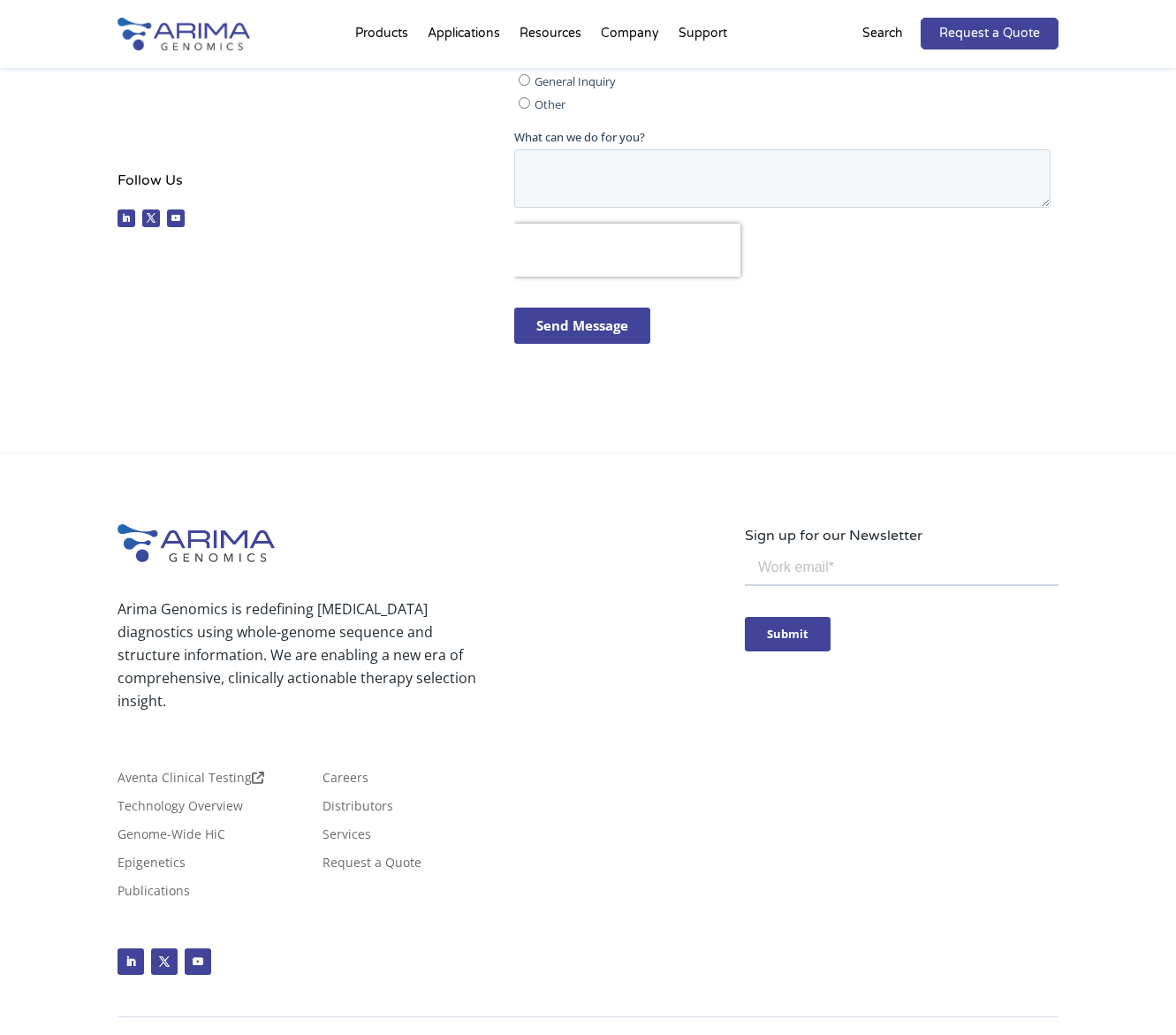
scroll to position [631, 0]
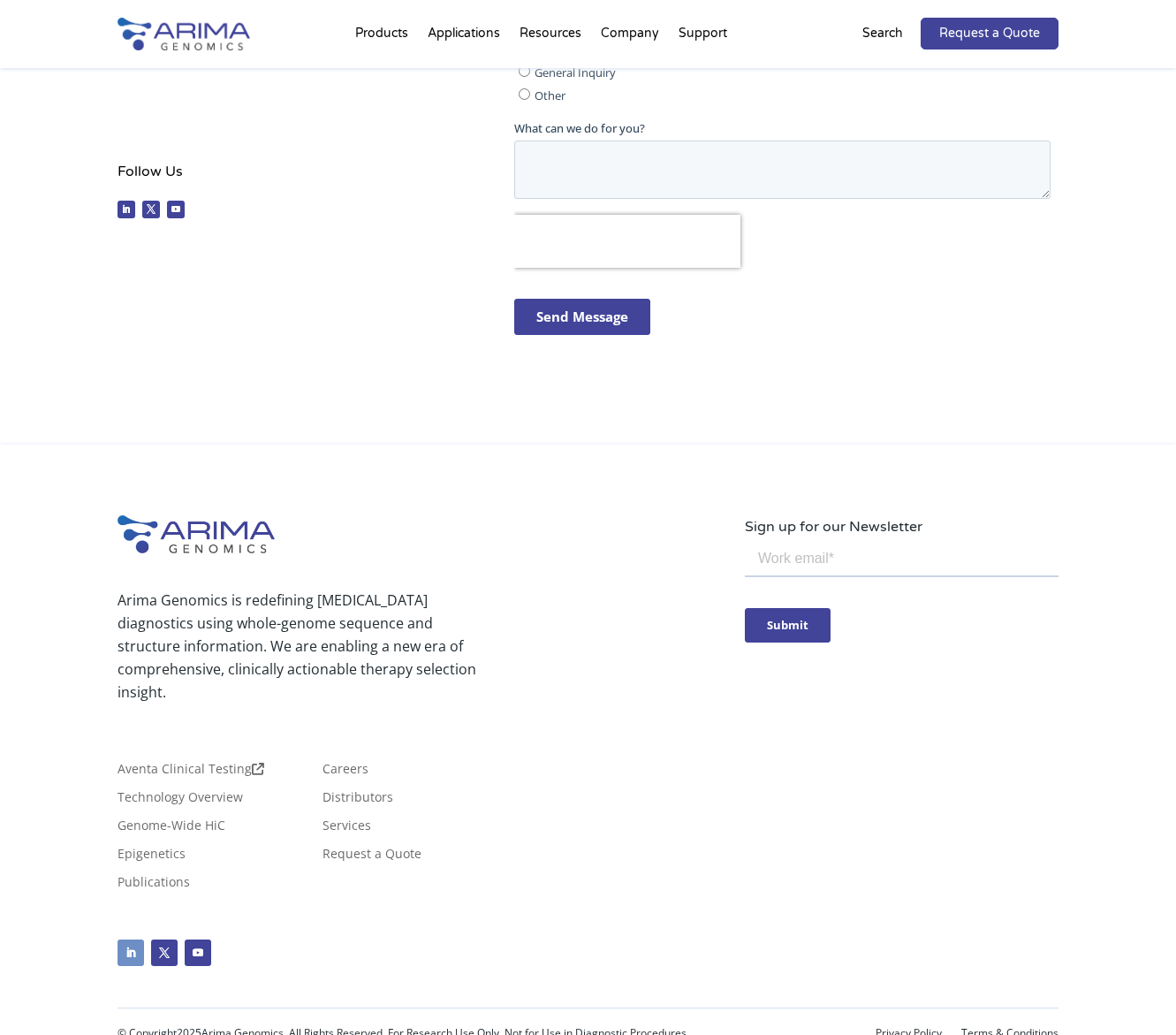
click at [140, 939] on link "Follow" at bounding box center [130, 952] width 26 height 26
